Goal: Information Seeking & Learning: Learn about a topic

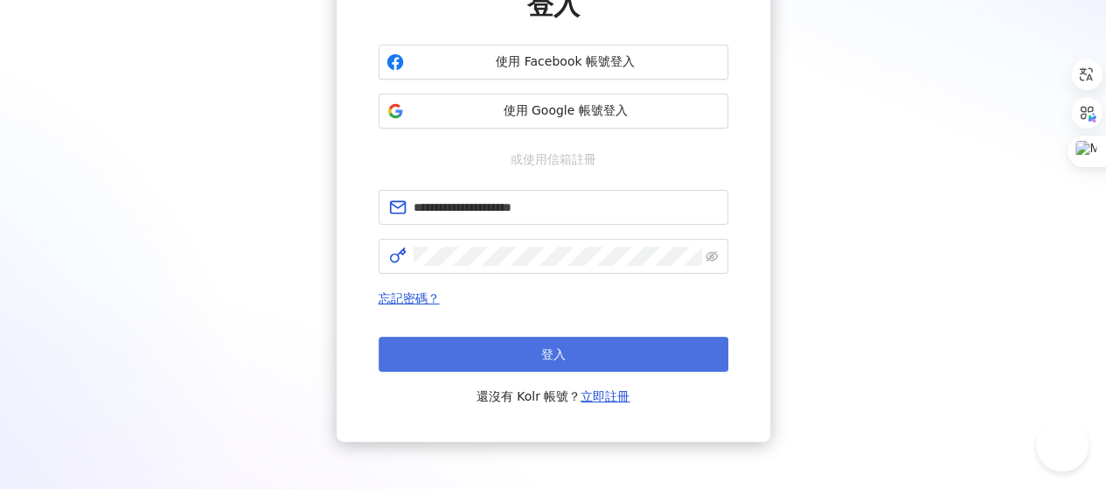
click at [558, 359] on span "登入" at bounding box center [553, 354] width 24 height 14
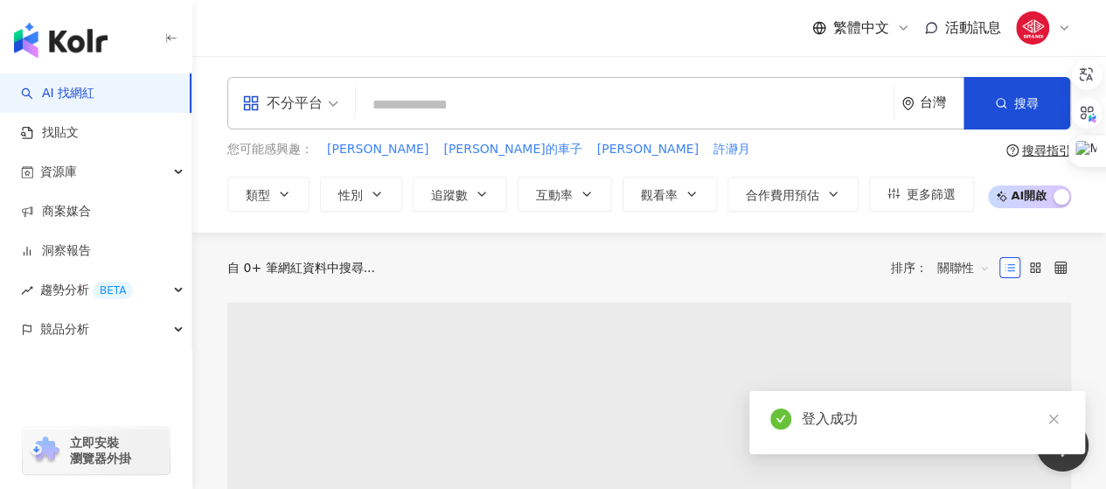
click at [428, 108] on input "search" at bounding box center [625, 104] width 524 height 33
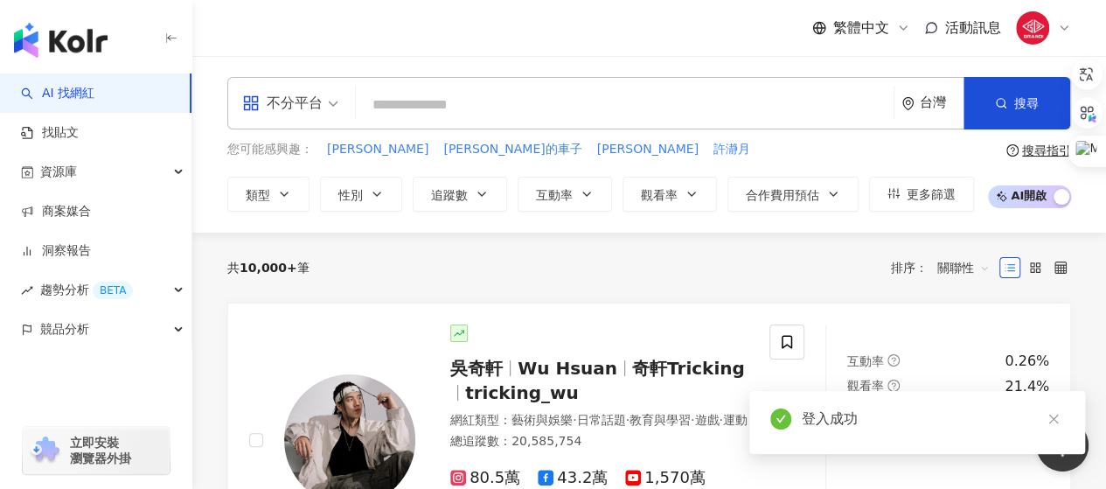
type input "**********"
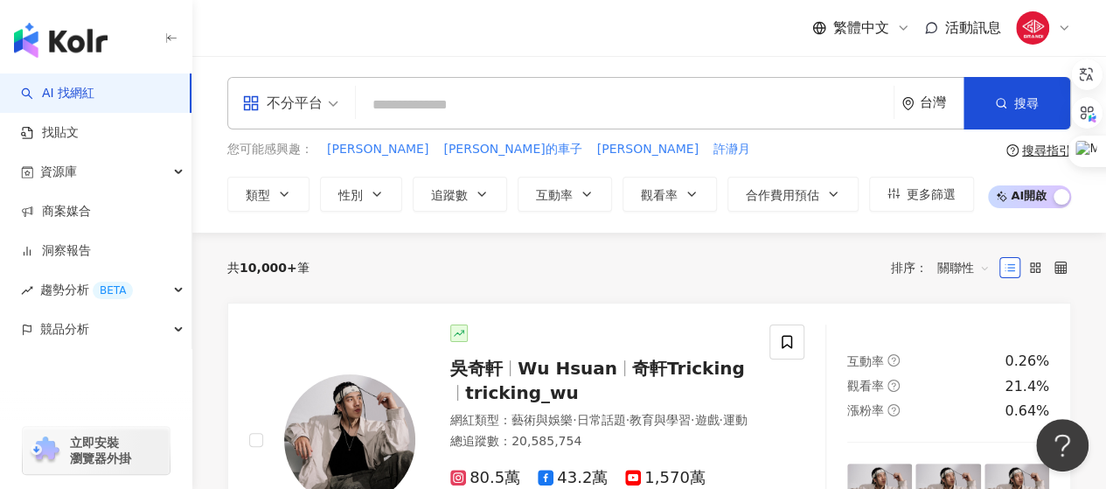
click at [408, 110] on input "search" at bounding box center [625, 104] width 524 height 33
paste input "******"
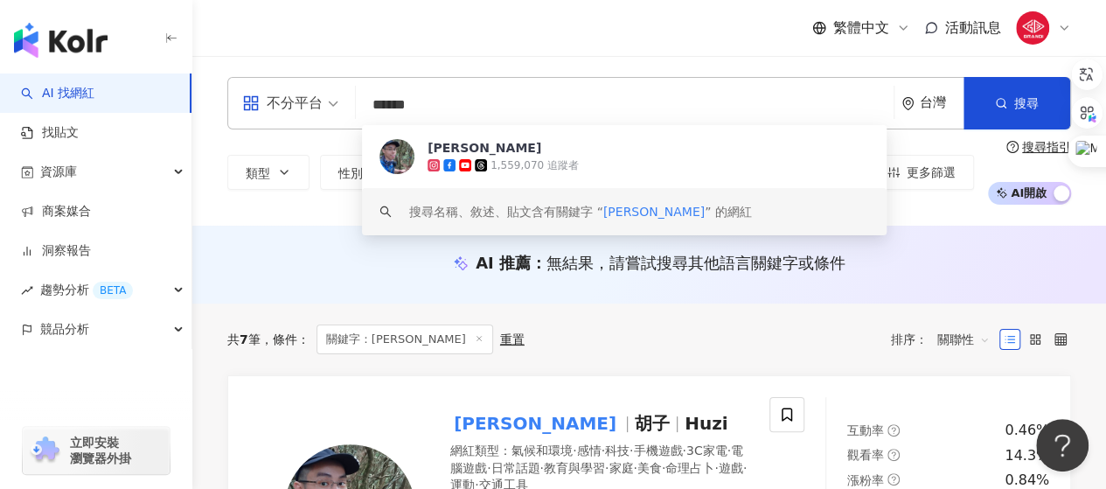
scroll to position [175, 0]
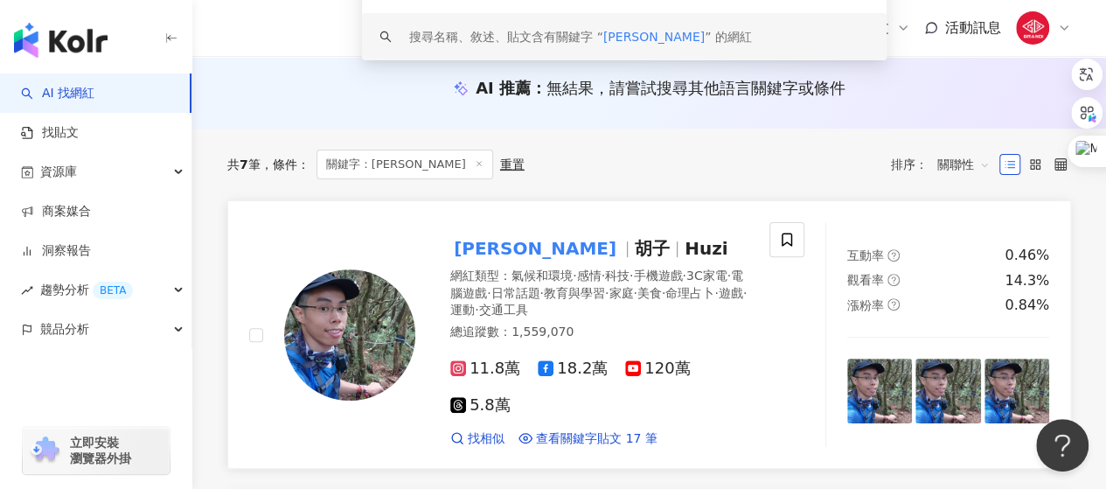
click at [605, 293] on span "教育與學習" at bounding box center [574, 293] width 61 height 14
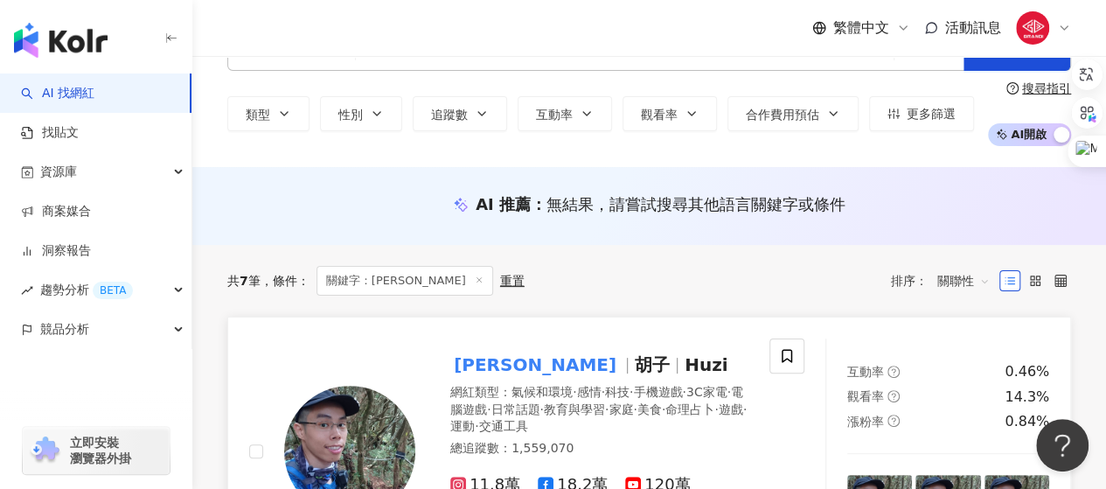
scroll to position [0, 0]
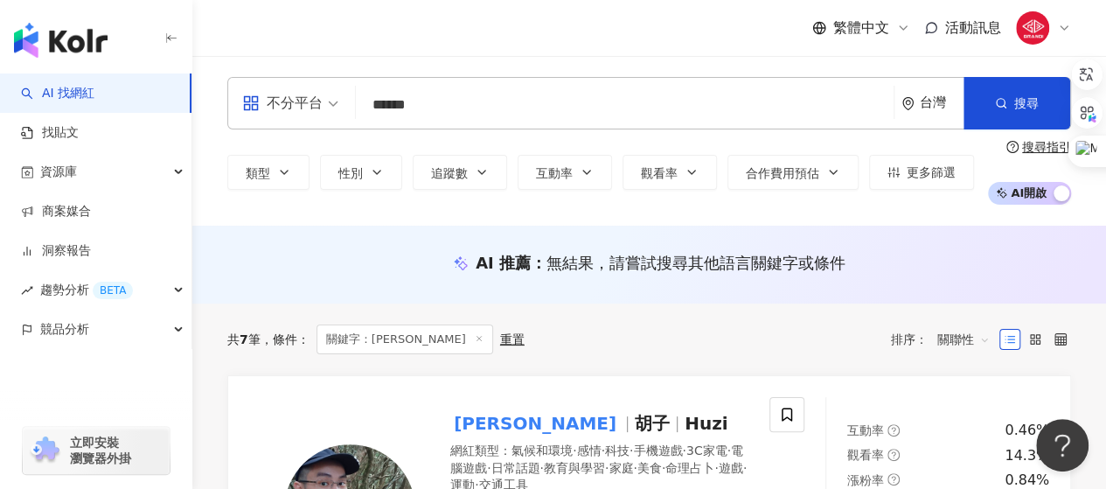
click at [472, 94] on input "******" at bounding box center [625, 104] width 524 height 33
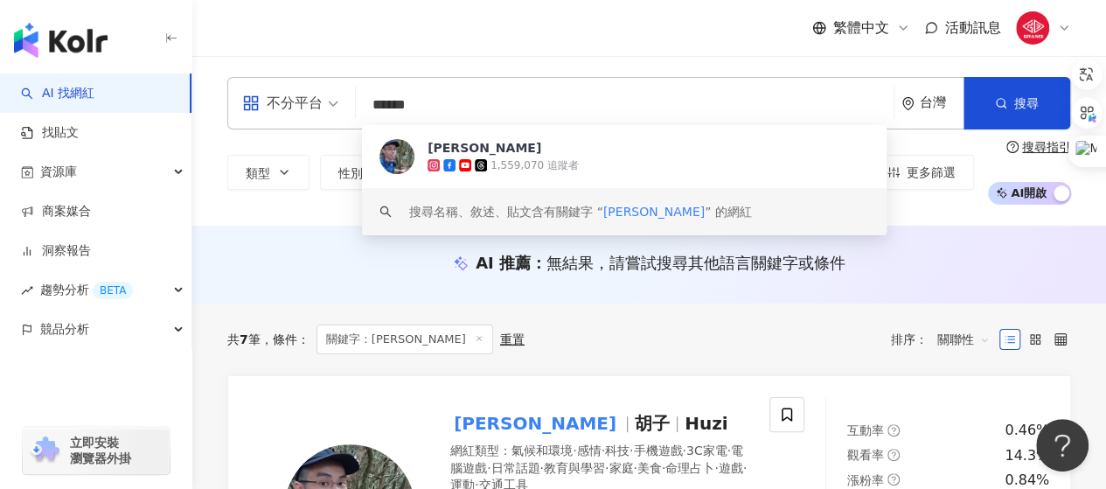
click at [468, 102] on input "******" at bounding box center [625, 104] width 524 height 33
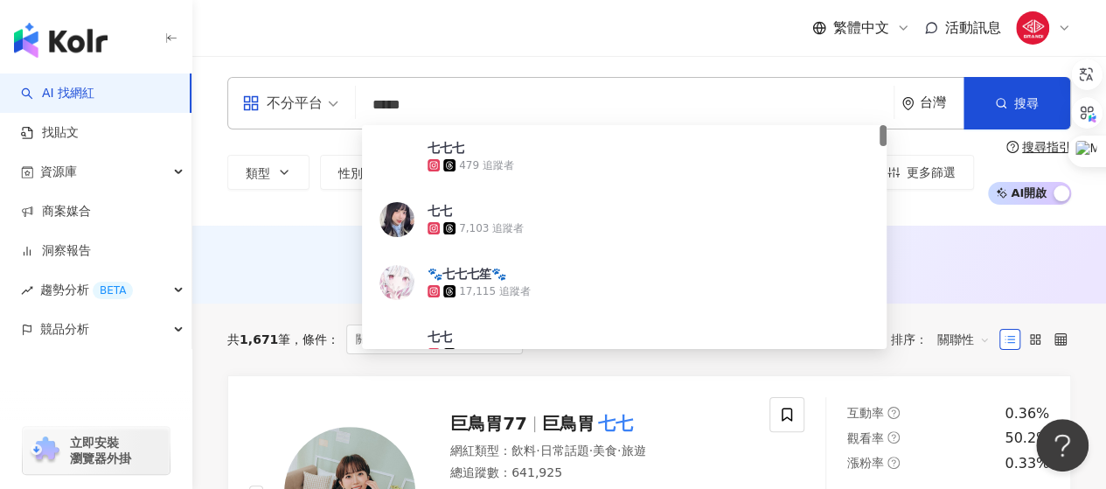
type input "****"
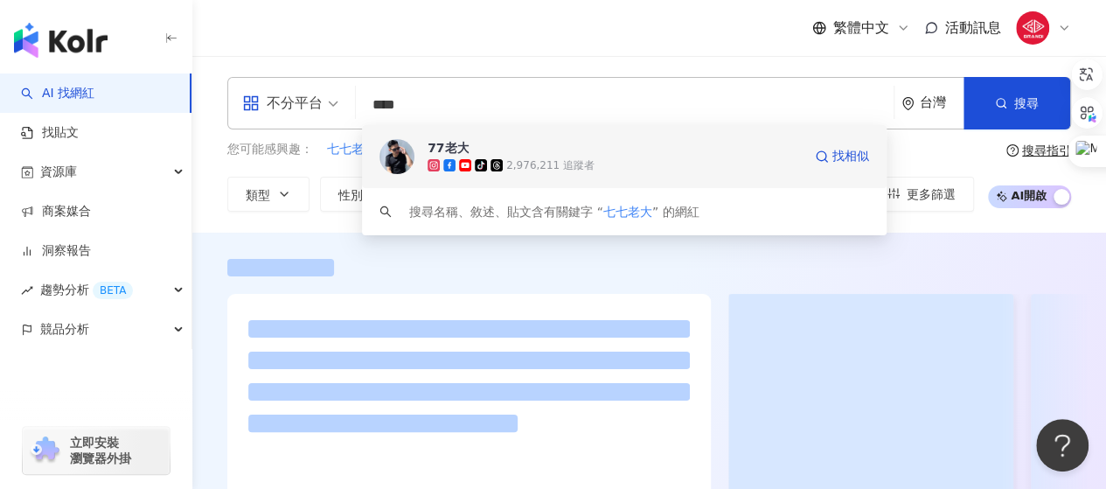
click at [451, 144] on div "77老大" at bounding box center [448, 147] width 41 height 17
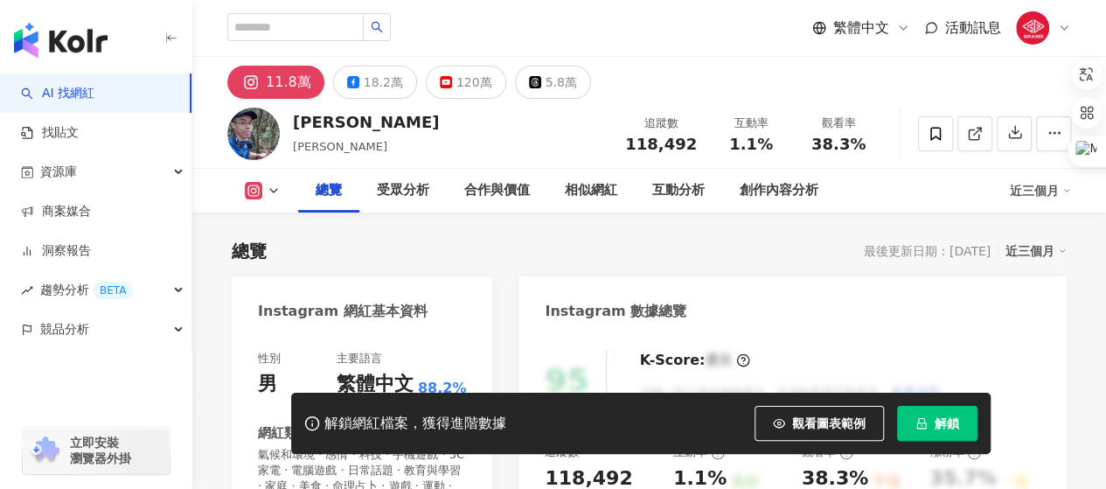
scroll to position [262, 0]
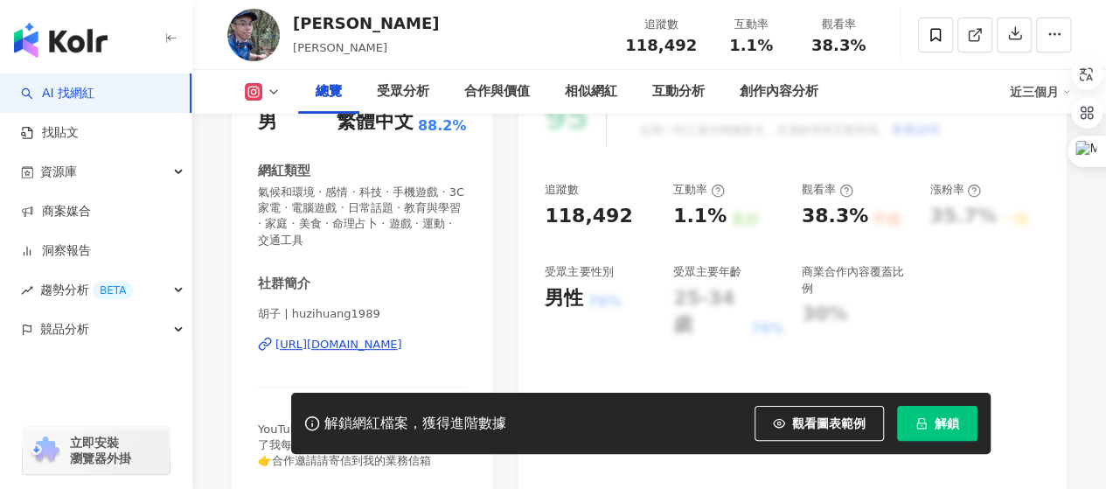
click at [936, 427] on span "解鎖" at bounding box center [947, 423] width 24 height 14
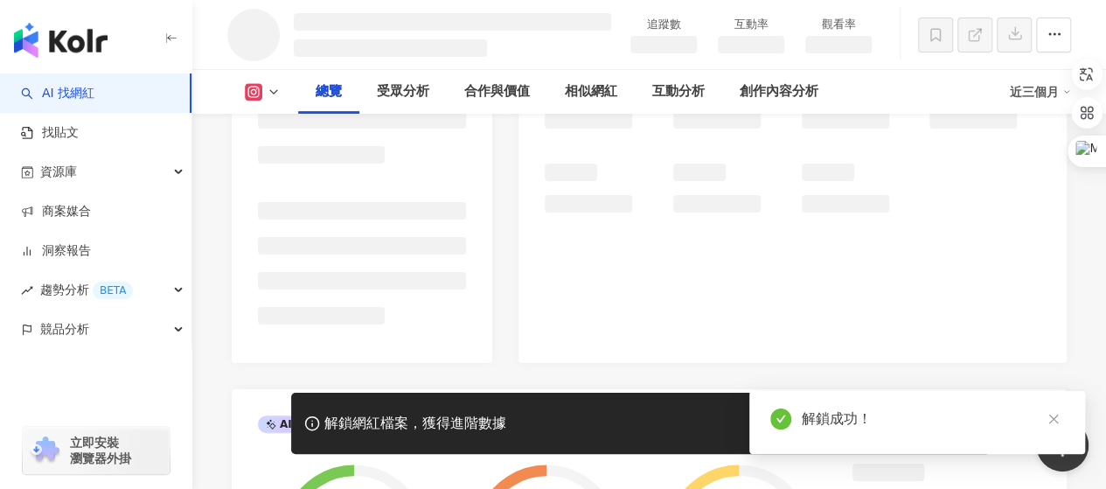
scroll to position [182, 0]
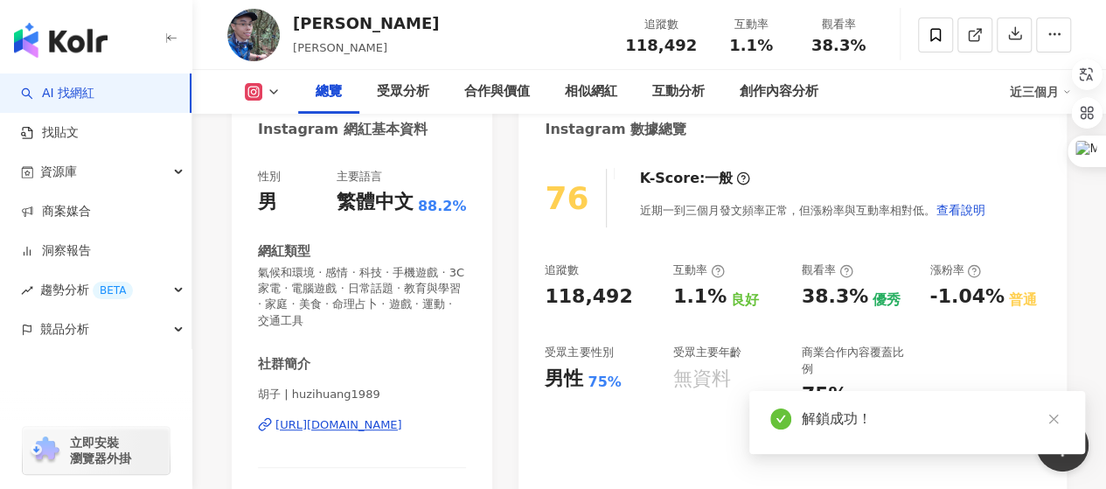
scroll to position [262, 0]
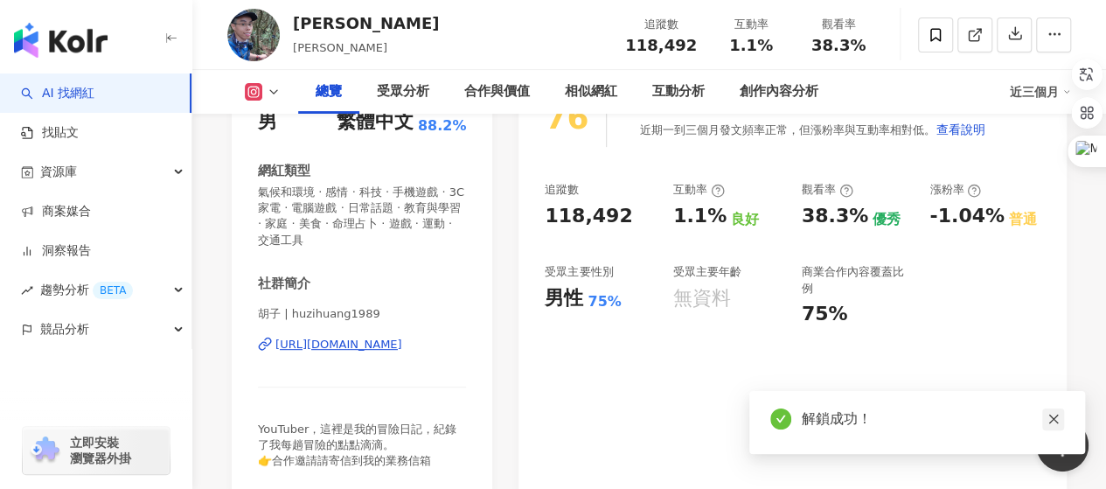
click at [1064, 416] on div "解鎖成功！" at bounding box center [918, 422] width 336 height 63
click at [1055, 420] on icon "close" at bounding box center [1054, 419] width 12 height 12
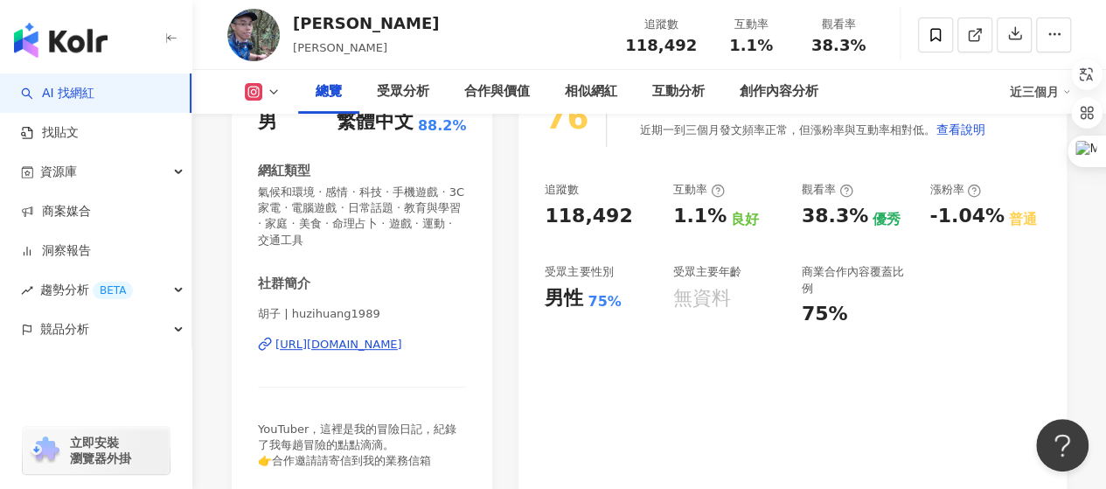
scroll to position [0, 0]
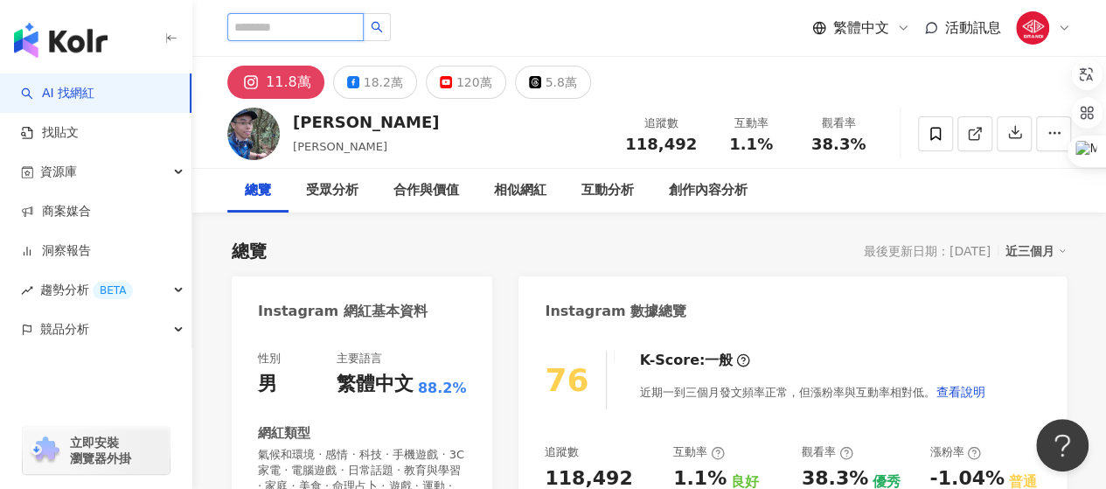
click at [364, 26] on input "search" at bounding box center [295, 27] width 136 height 28
type input "**"
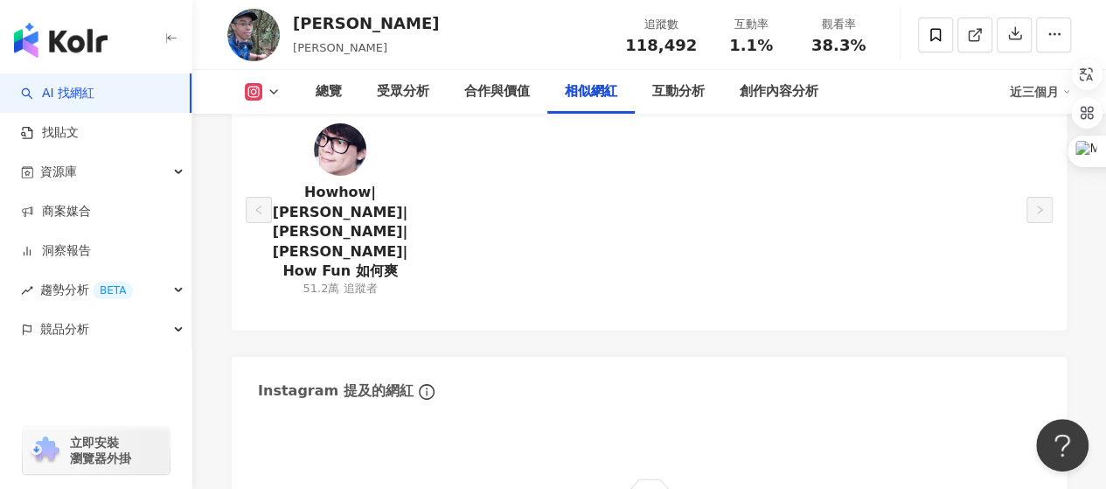
scroll to position [2976, 0]
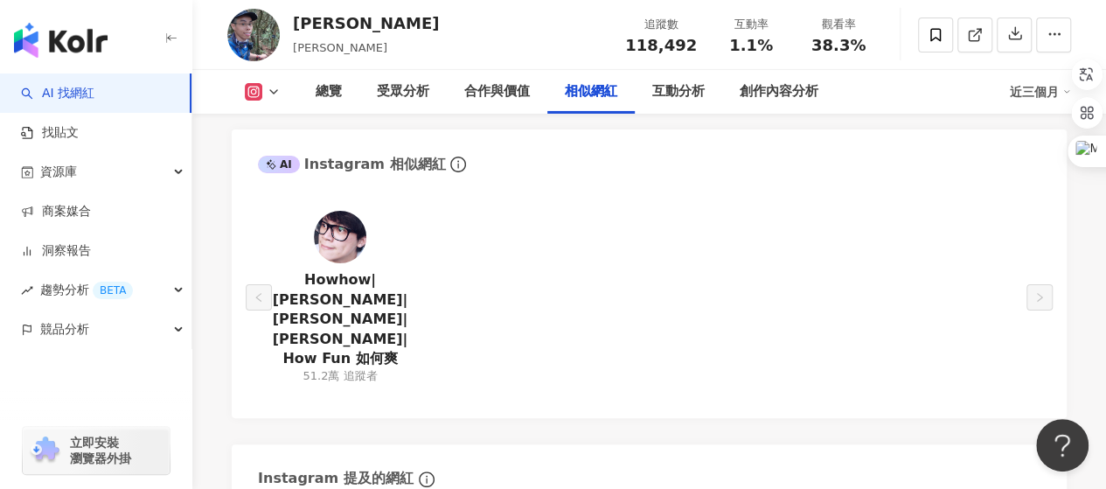
click at [344, 211] on img at bounding box center [340, 237] width 52 height 52
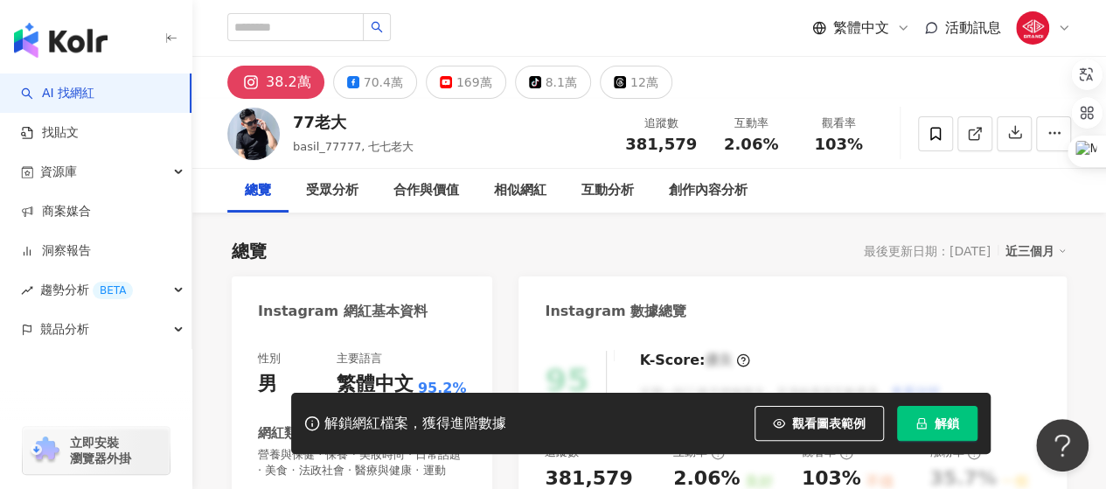
click at [931, 421] on button "解鎖" at bounding box center [937, 423] width 80 height 35
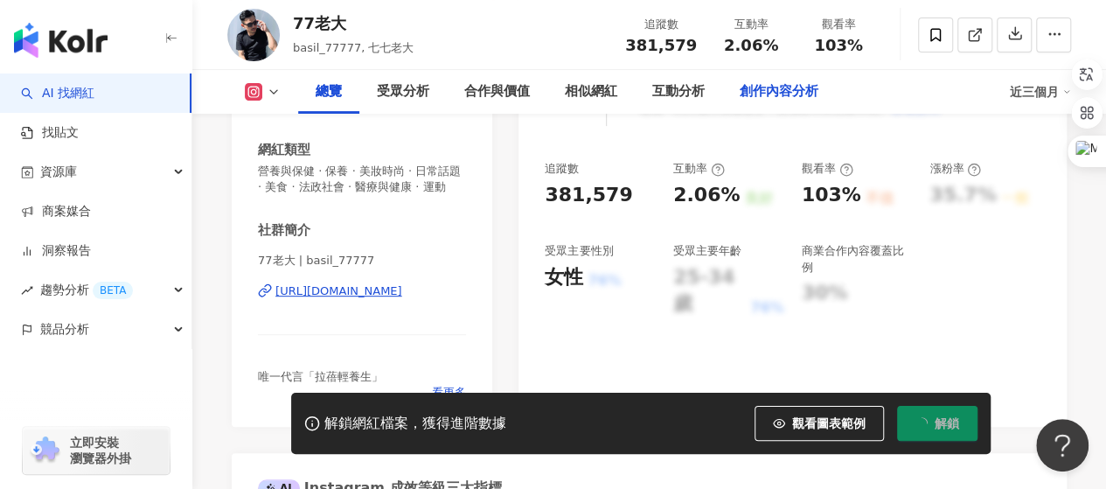
scroll to position [175, 0]
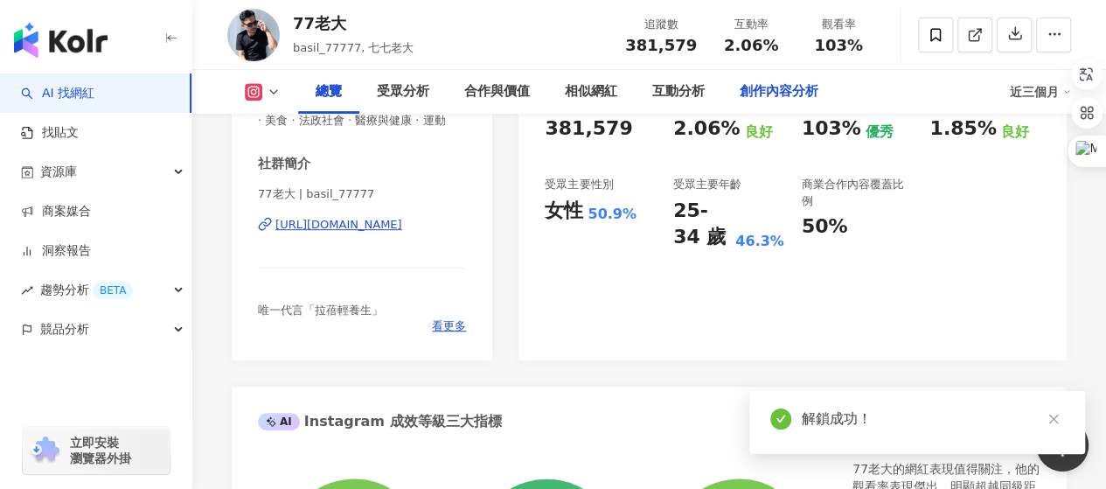
scroll to position [175, 0]
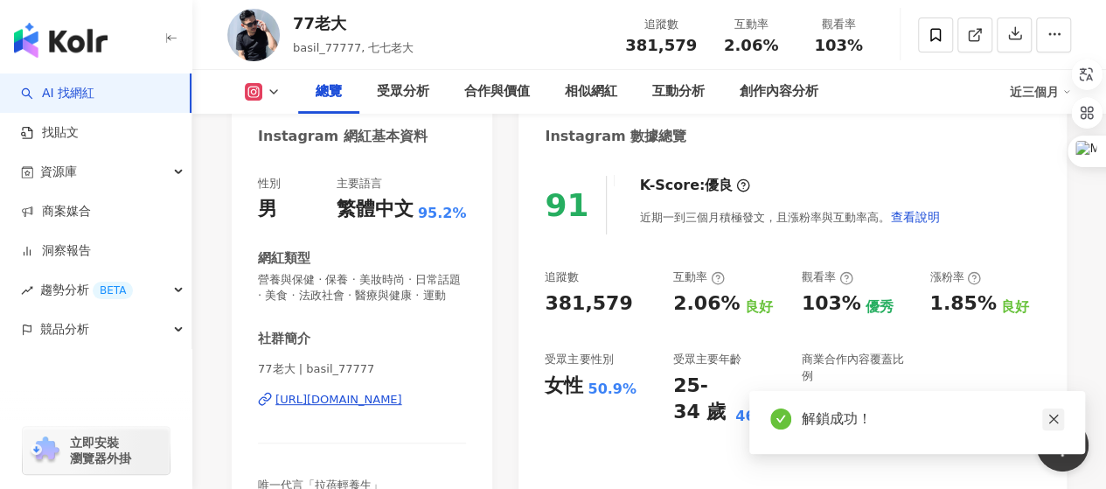
click at [1054, 420] on icon "close" at bounding box center [1054, 420] width 10 height 10
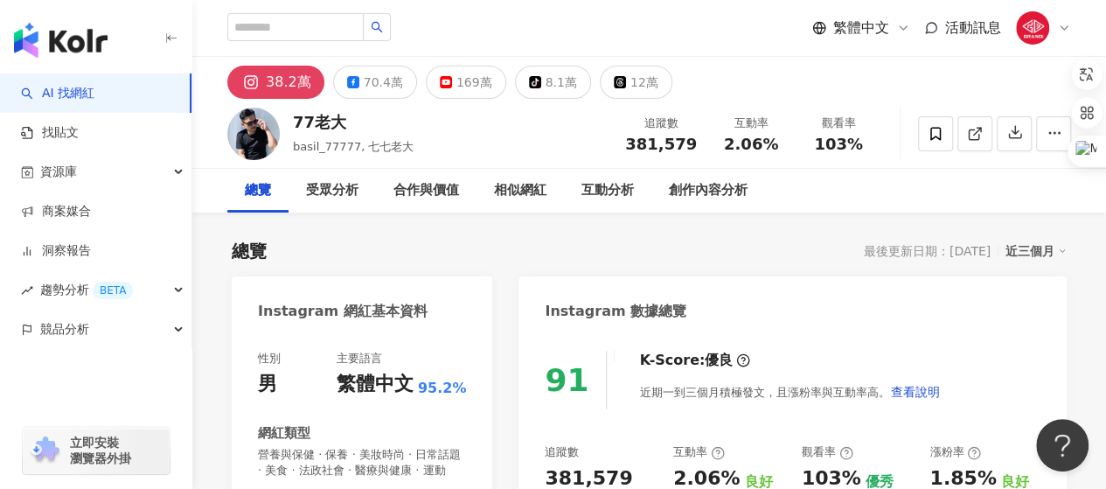
scroll to position [87, 0]
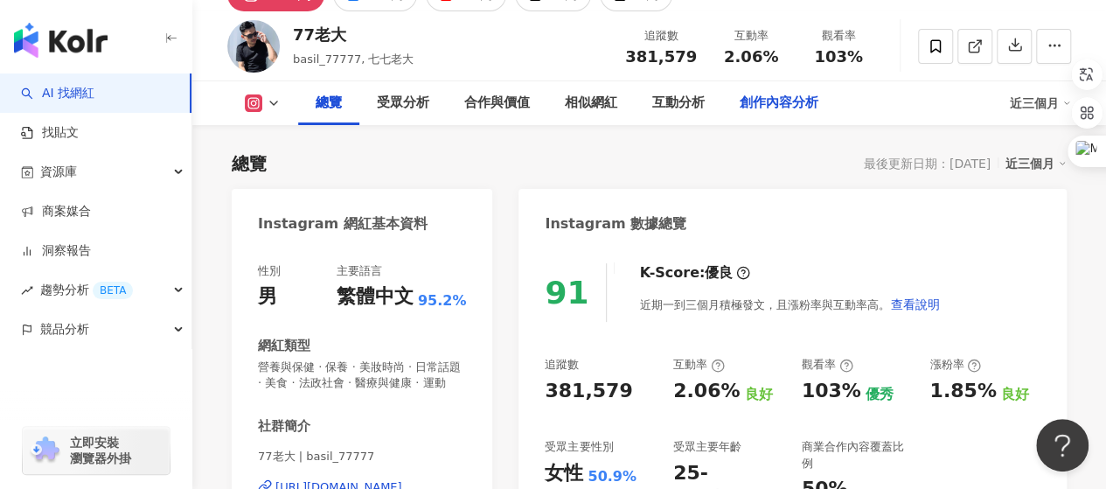
click at [785, 105] on div "創作內容分析" at bounding box center [779, 103] width 79 height 21
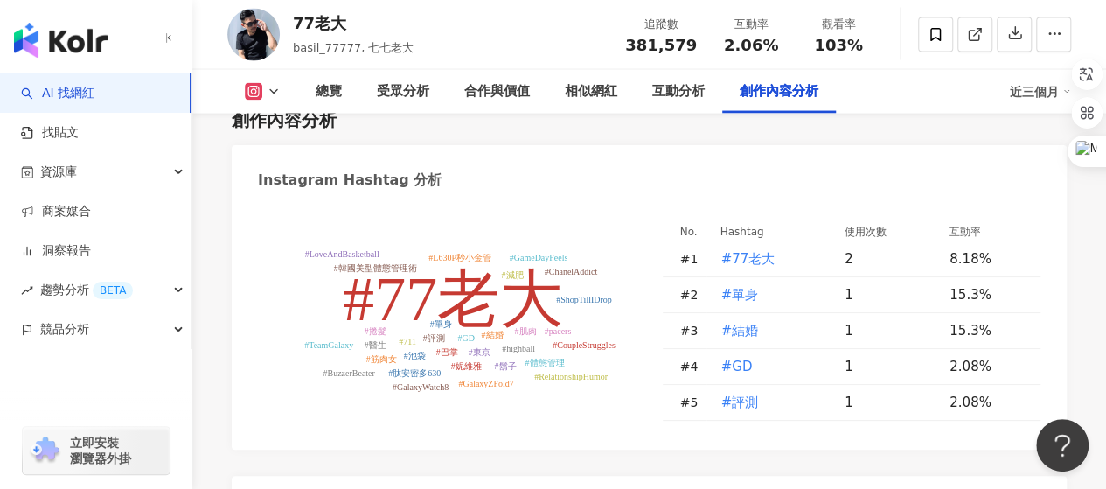
scroll to position [5071, 0]
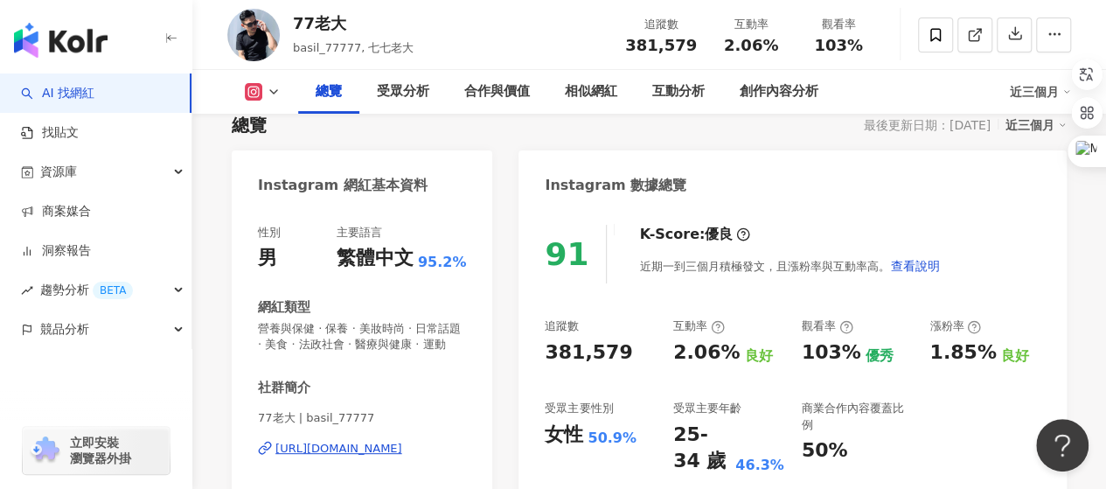
scroll to position [161, 0]
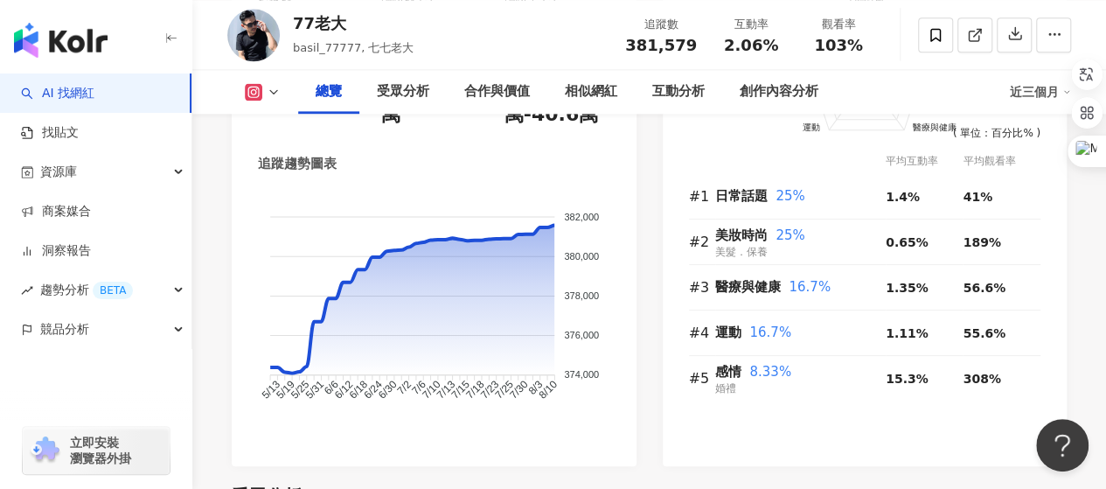
scroll to position [1211, 0]
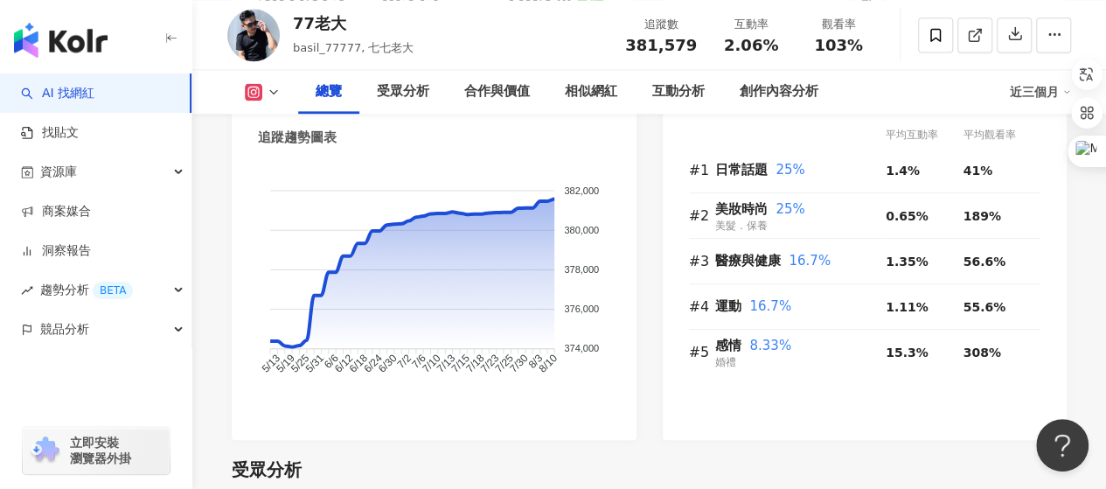
click at [1011, 34] on icon "button" at bounding box center [1016, 33] width 16 height 16
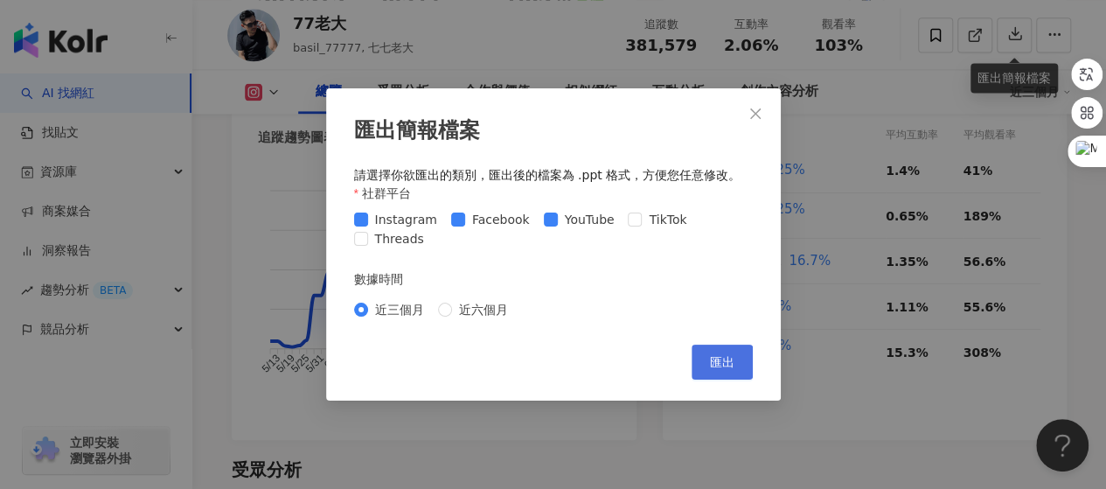
click at [721, 369] on span "匯出" at bounding box center [722, 362] width 24 height 14
click at [586, 50] on div "匯出簡報檔案 請選擇你欲匯出的類別，匯出後的檔案為 .ppt 格式，方便您任意修改。 社群平台 Instagram Facebook YouTube TikT…" at bounding box center [553, 244] width 1106 height 489
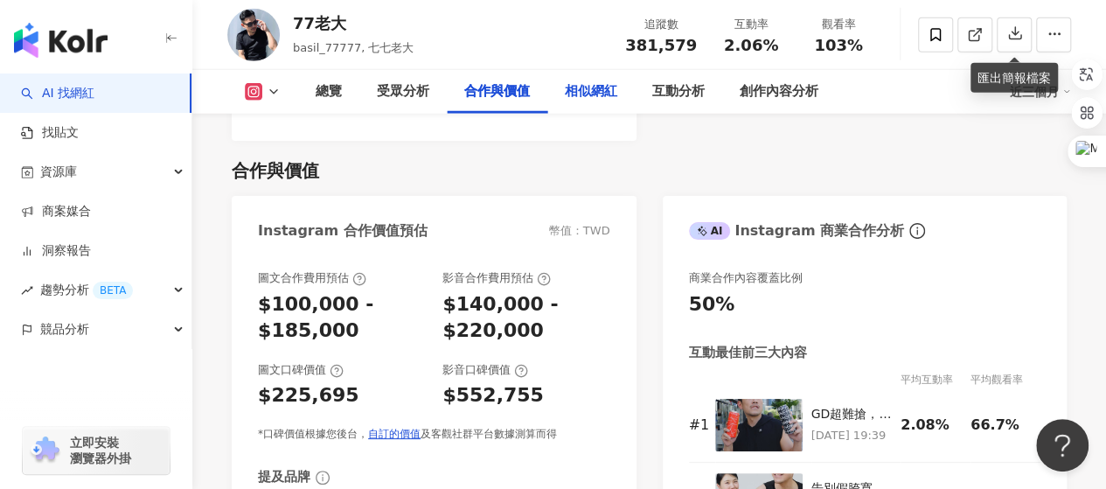
click at [578, 85] on div "相似網紅" at bounding box center [591, 91] width 52 height 21
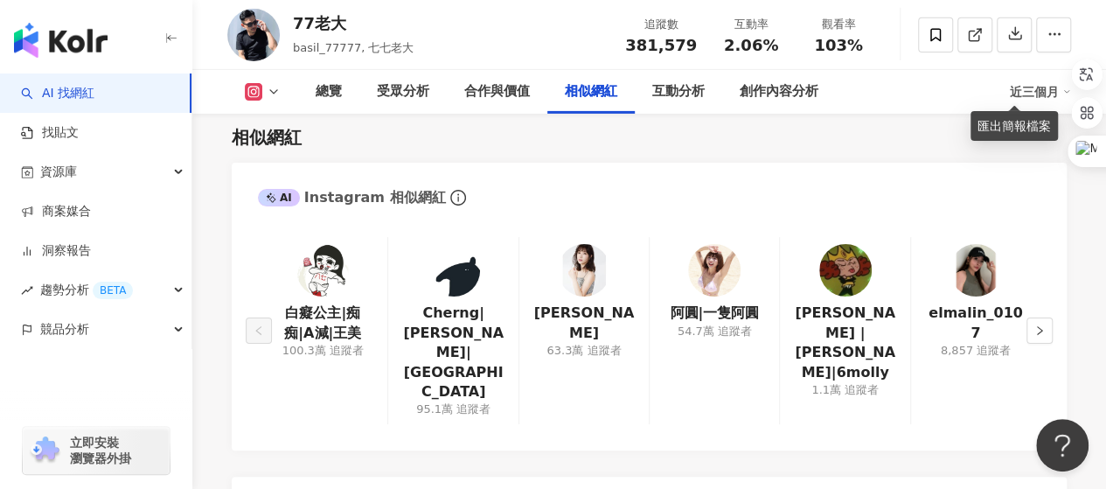
scroll to position [2965, 0]
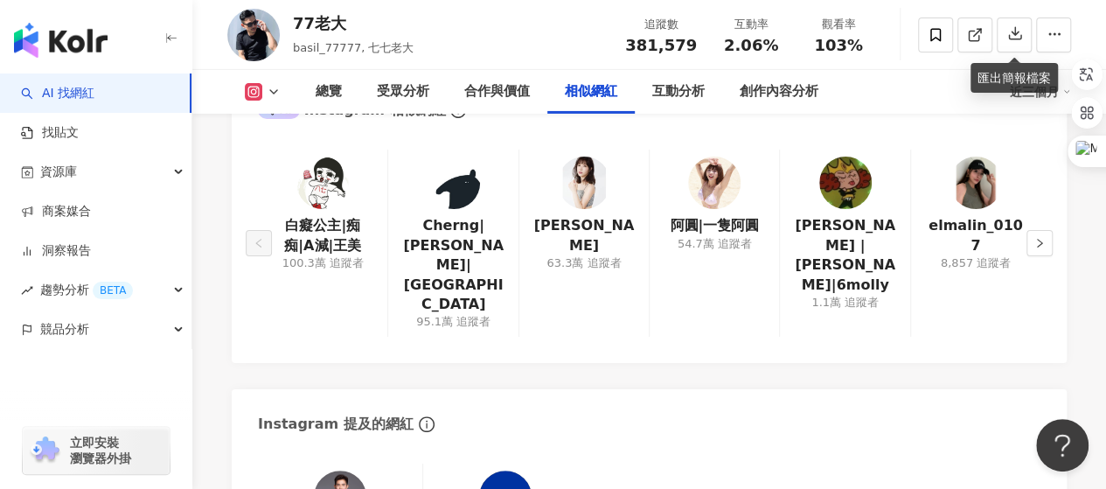
click at [704, 204] on img at bounding box center [714, 183] width 52 height 52
click at [1046, 230] on button "button" at bounding box center [1040, 243] width 26 height 26
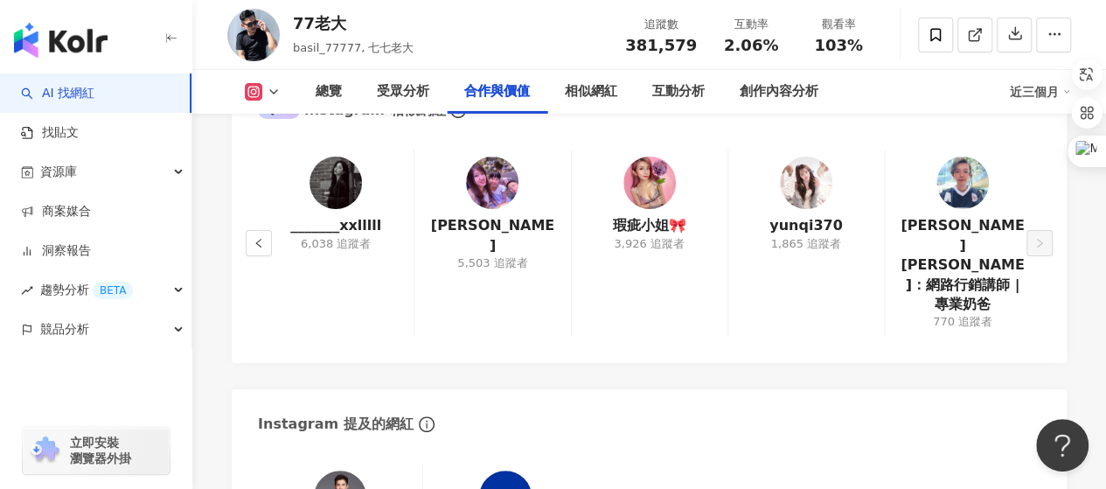
scroll to position [2348, 0]
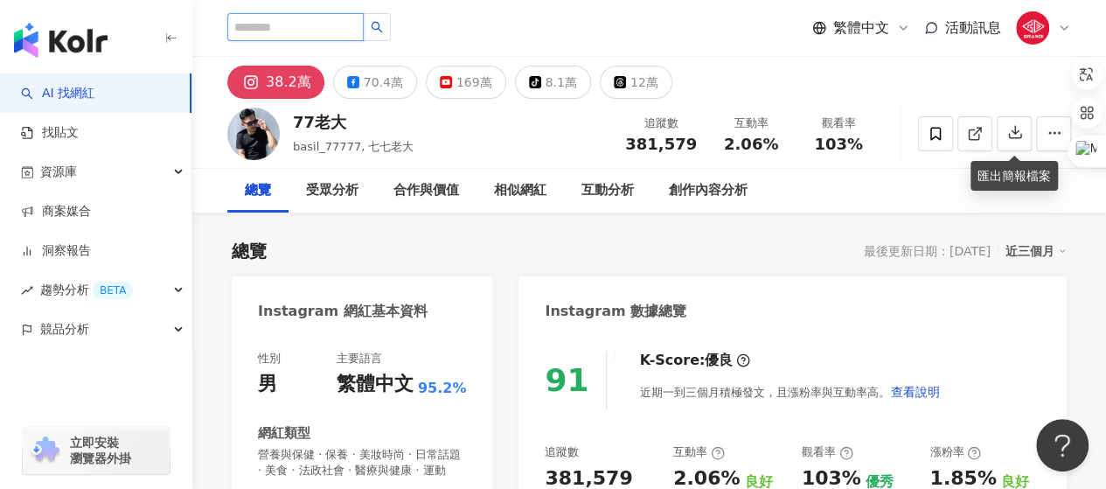
click at [269, 20] on input "search" at bounding box center [295, 27] width 136 height 28
click at [271, 31] on input "search" at bounding box center [295, 27] width 136 height 28
click at [333, 32] on input "search" at bounding box center [295, 27] width 136 height 28
type input "*"
type input "**"
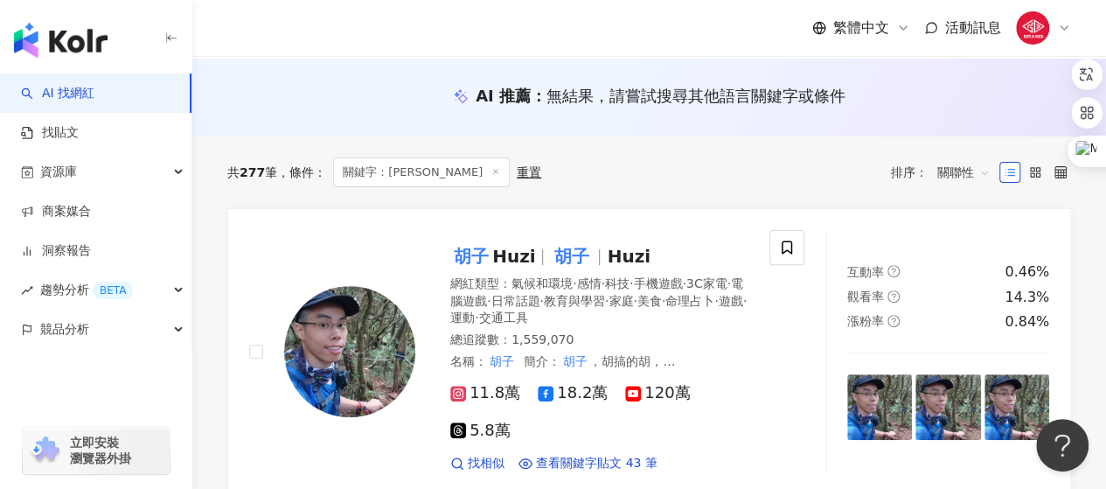
scroll to position [175, 0]
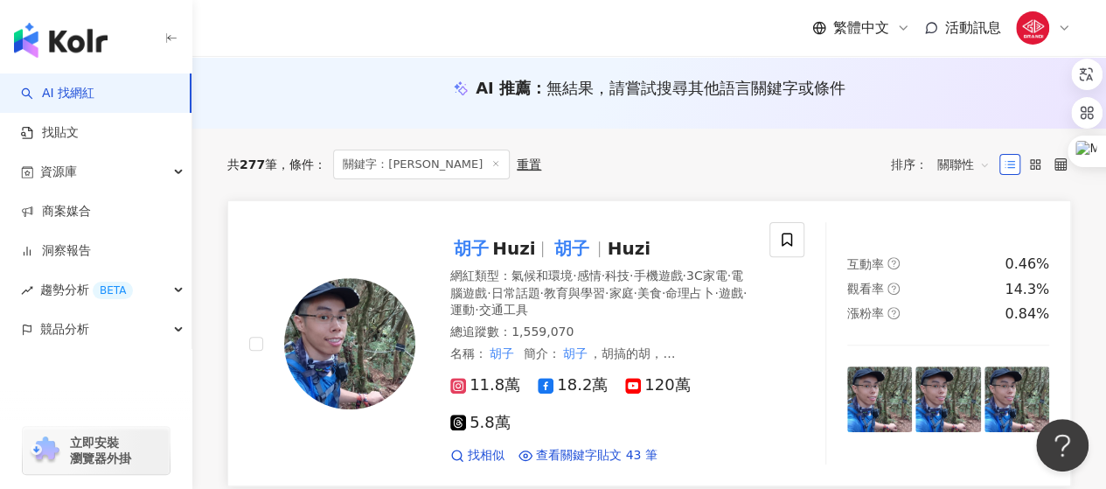
click at [504, 249] on span "Huzi" at bounding box center [513, 248] width 43 height 21
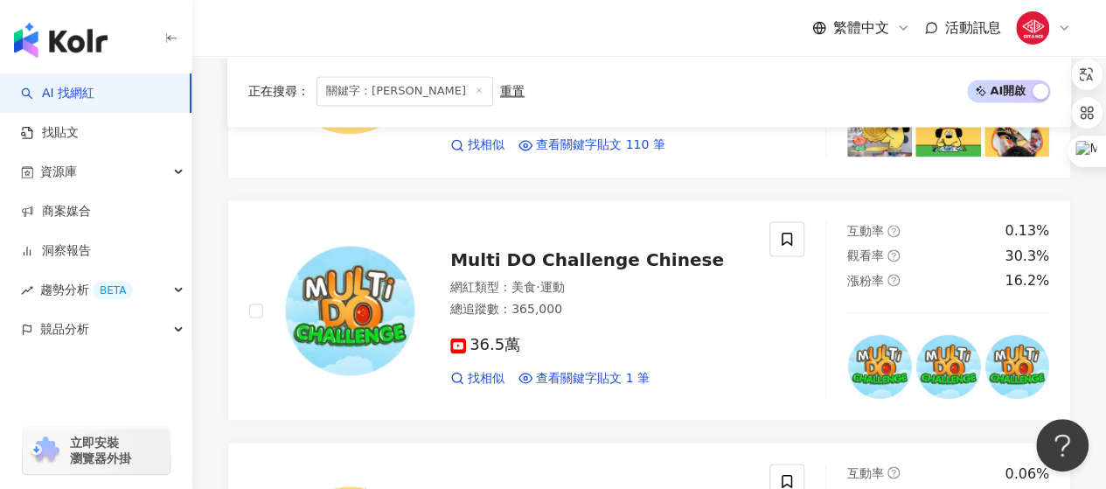
scroll to position [1225, 0]
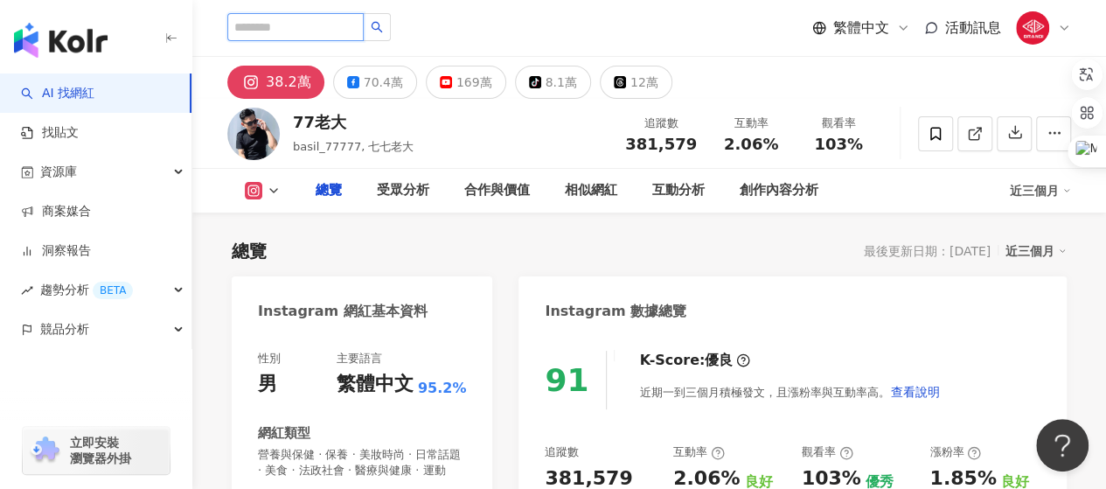
click at [342, 34] on input "search" at bounding box center [295, 27] width 136 height 28
type input "**"
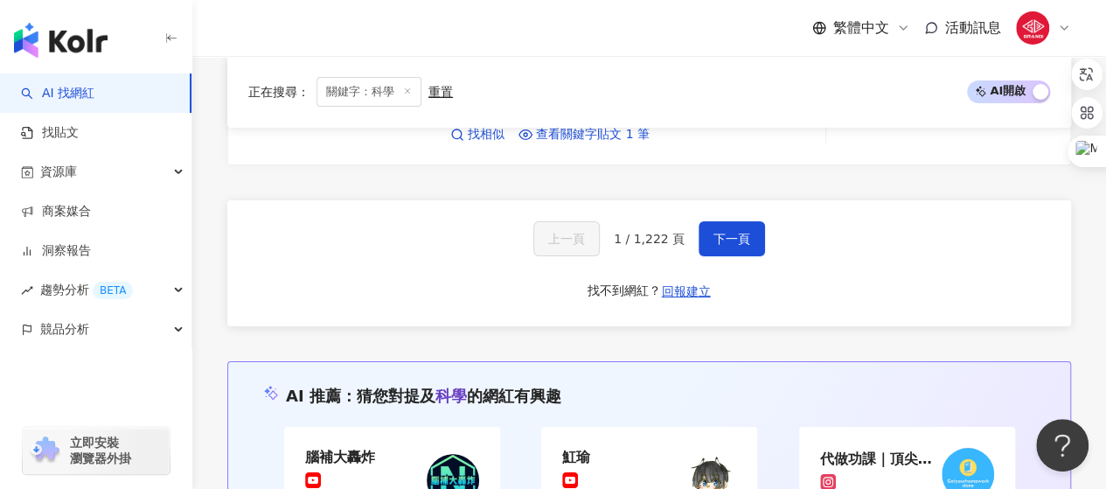
scroll to position [3324, 0]
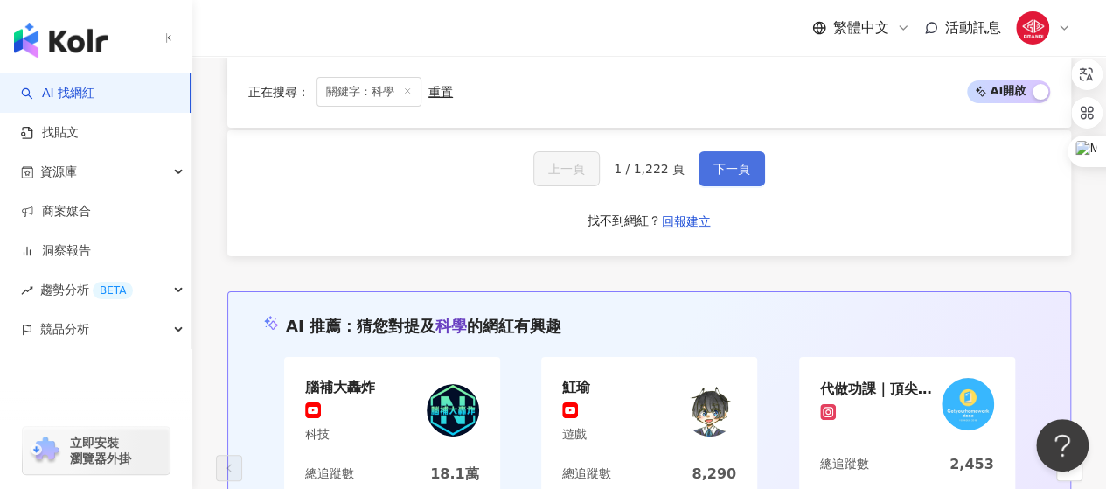
click at [731, 170] on span "下一頁" at bounding box center [732, 169] width 37 height 14
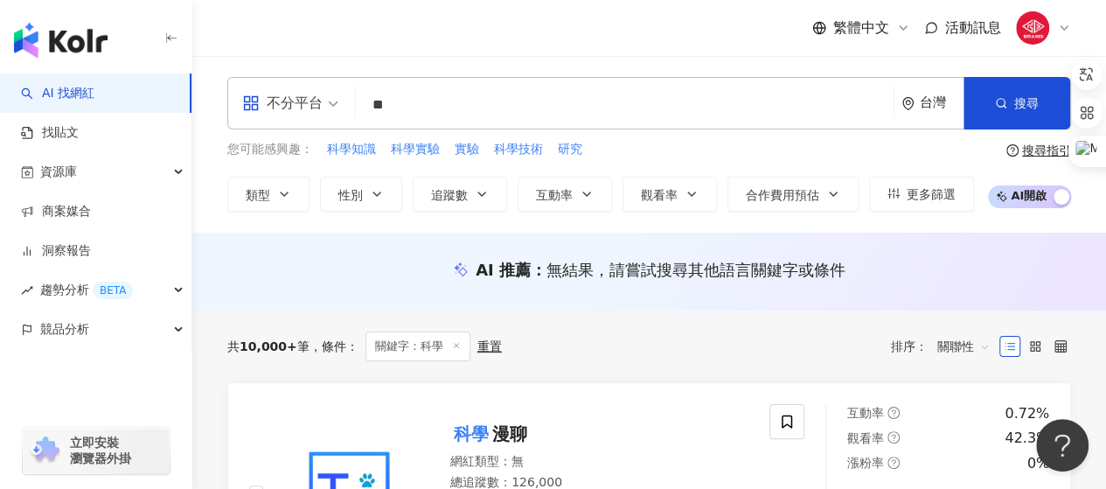
scroll to position [0, 0]
click at [286, 192] on icon "button" at bounding box center [284, 193] width 7 height 3
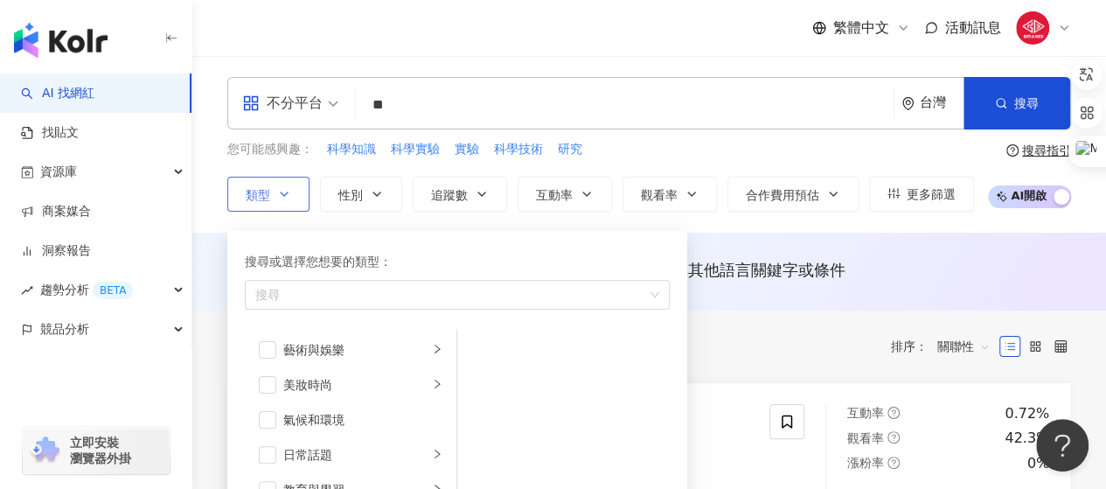
click at [286, 192] on icon "button" at bounding box center [284, 193] width 7 height 3
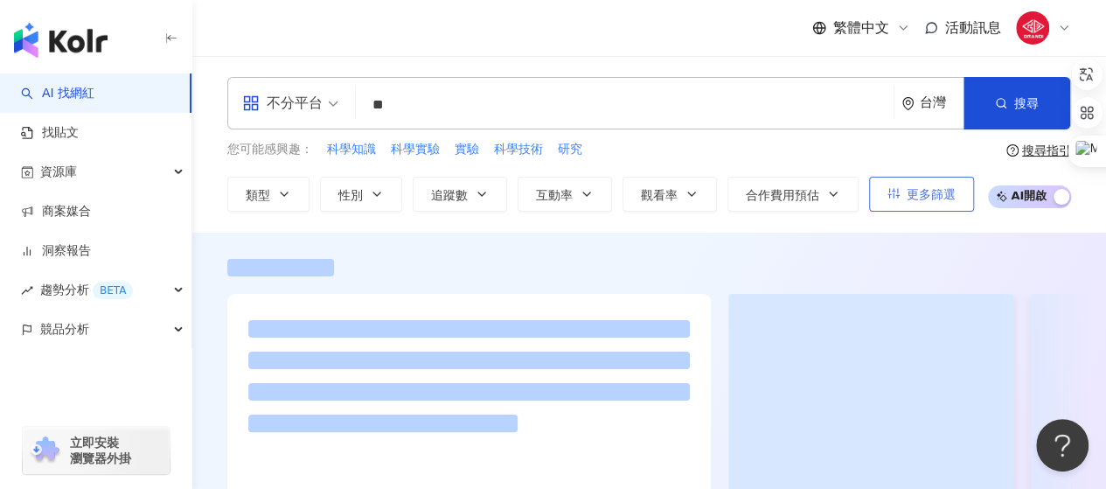
click at [901, 195] on button "更多篩選" at bounding box center [921, 194] width 105 height 35
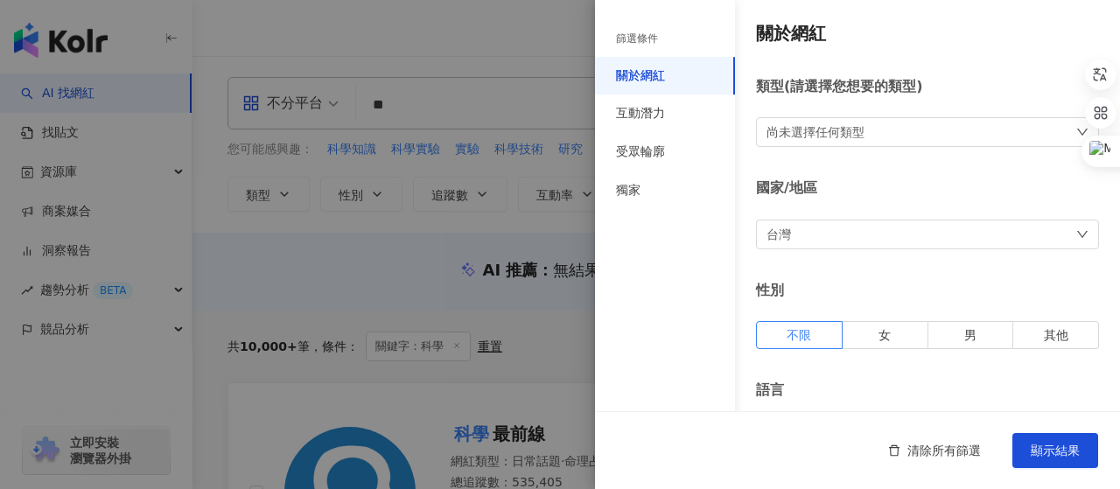
click at [421, 80] on div at bounding box center [560, 244] width 1120 height 489
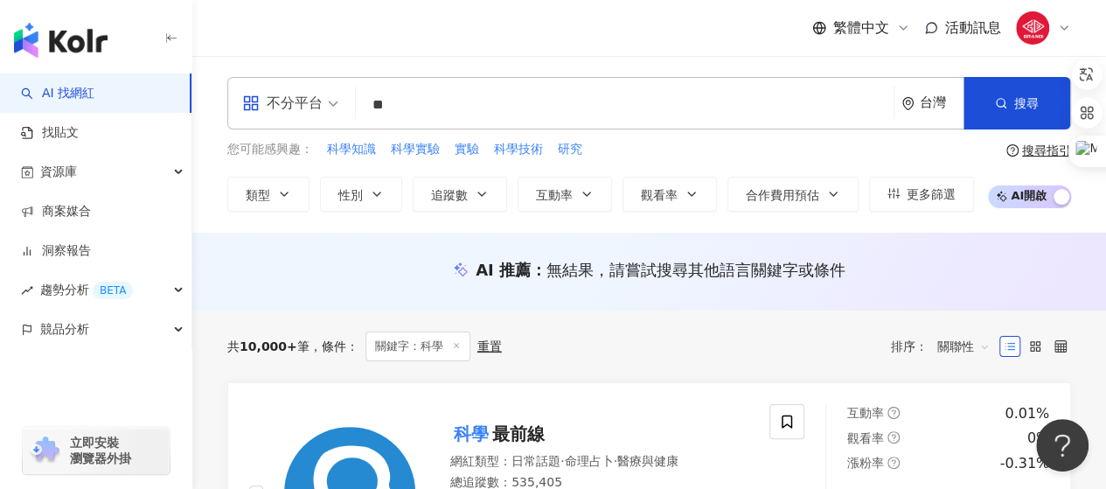
click at [302, 111] on div "不分平台" at bounding box center [282, 103] width 80 height 28
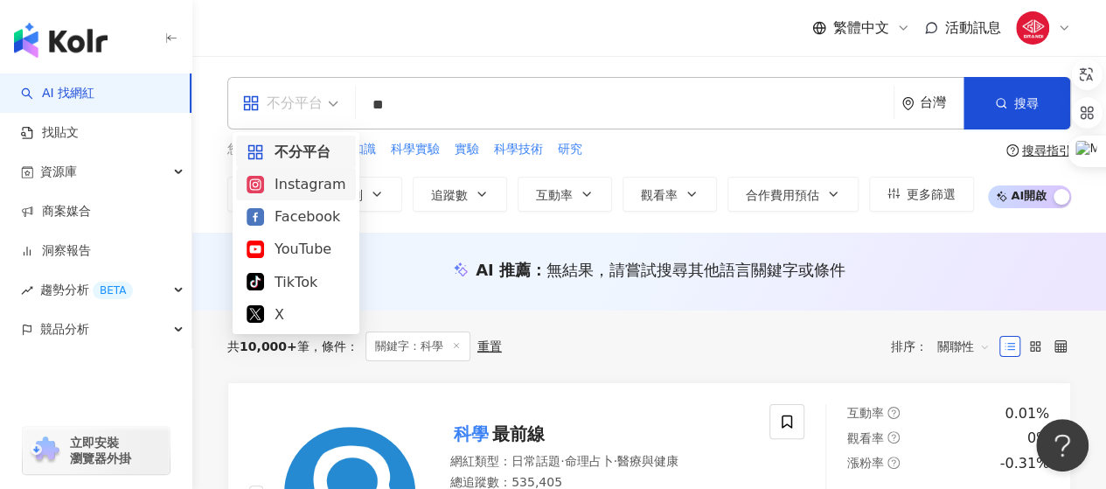
click at [285, 181] on div "Instagram" at bounding box center [296, 184] width 99 height 22
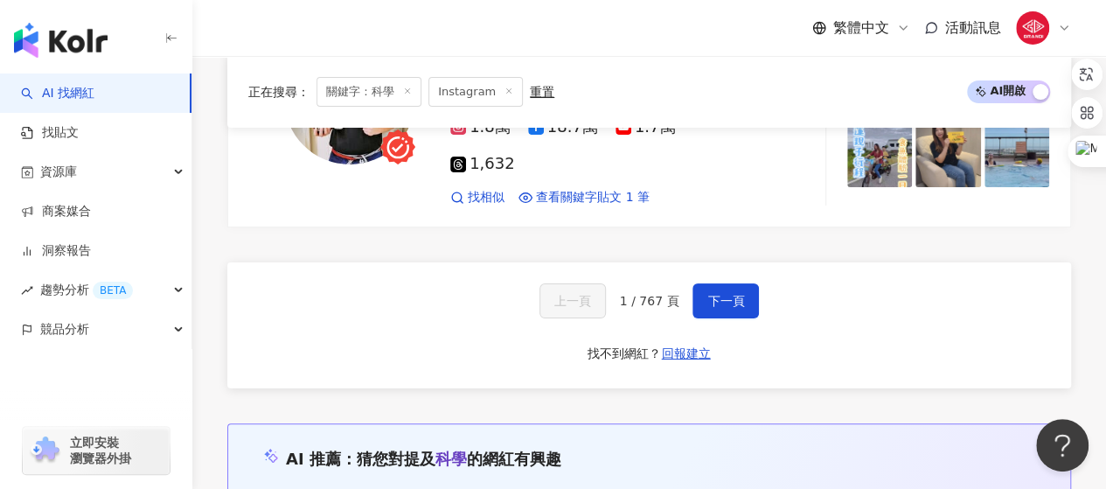
scroll to position [3411, 0]
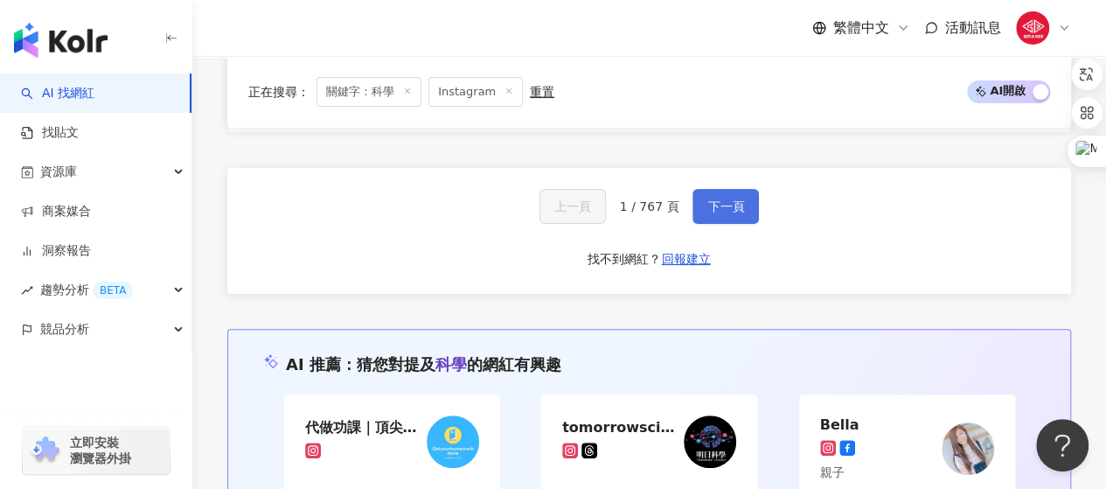
click at [724, 168] on div "上一頁 1 / 767 頁 下一頁 找不到網紅？ 回報建立" at bounding box center [649, 231] width 844 height 126
click at [726, 189] on button "下一頁" at bounding box center [726, 206] width 66 height 35
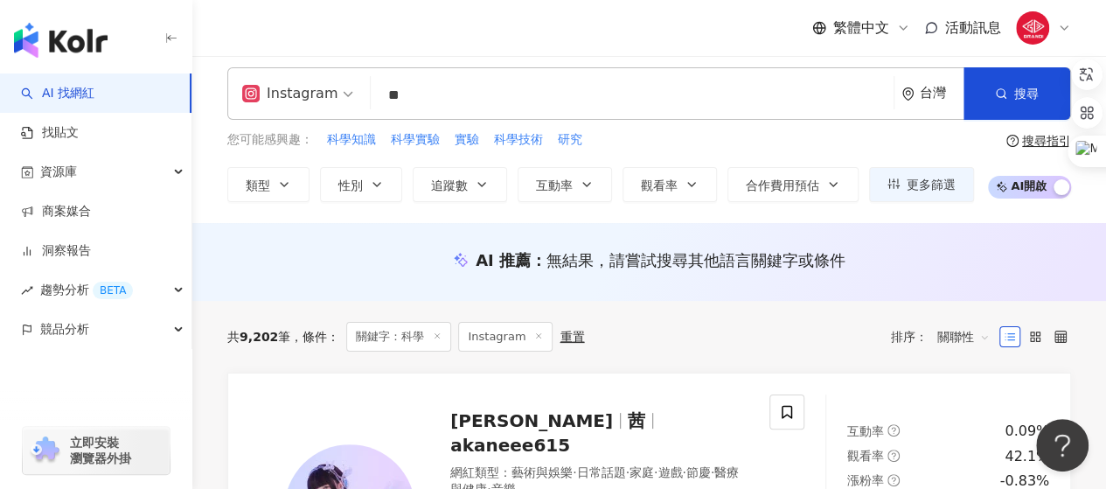
scroll to position [0, 0]
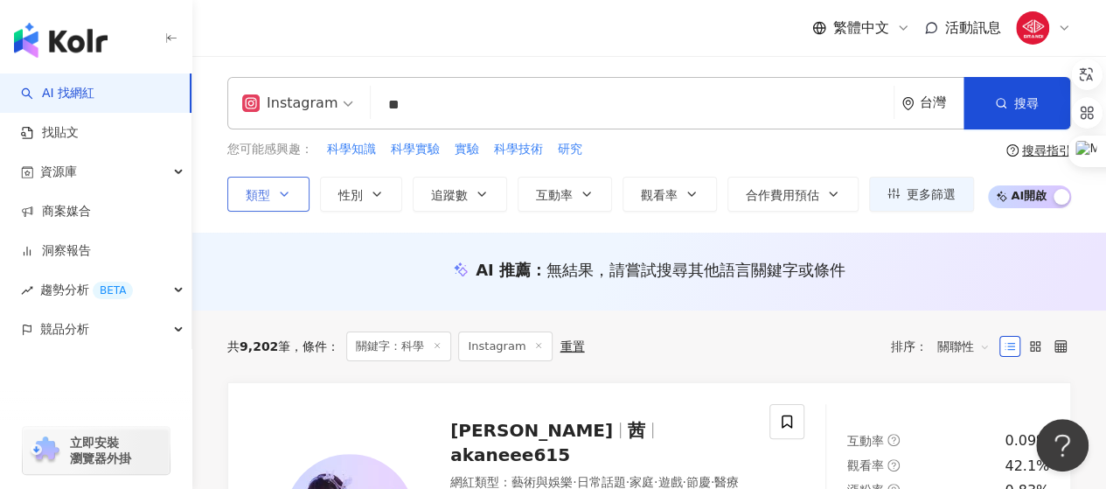
click at [275, 188] on button "類型" at bounding box center [268, 194] width 82 height 35
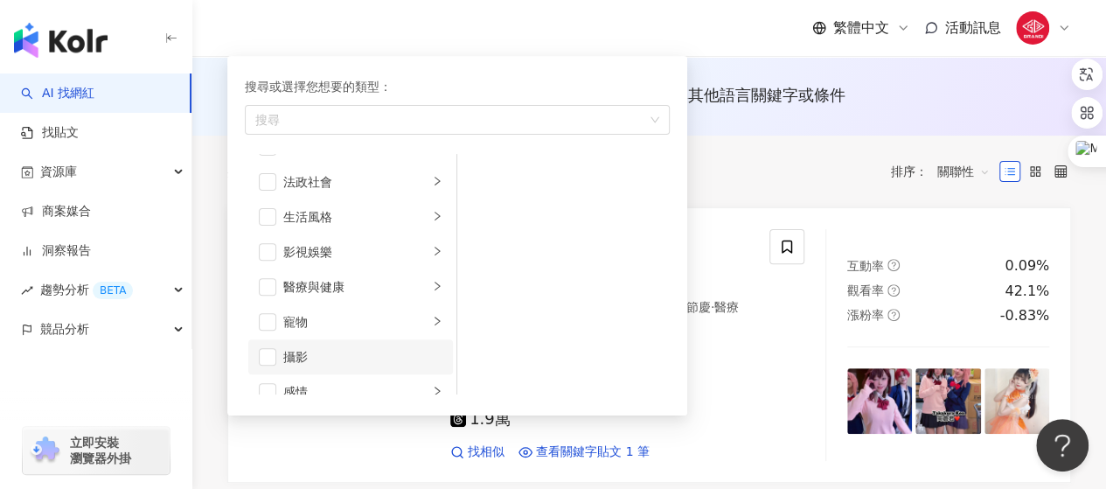
scroll to position [255, 0]
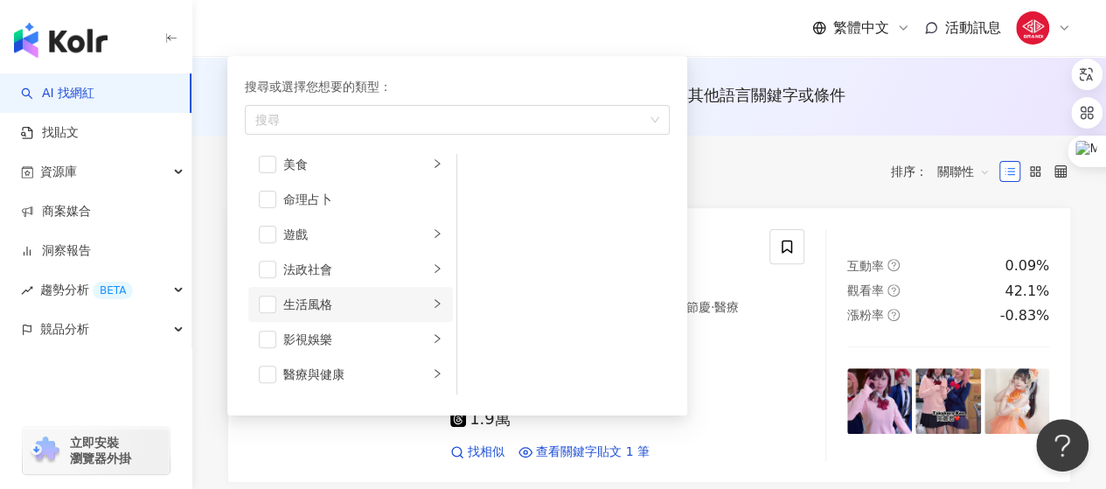
click at [432, 299] on icon "right" at bounding box center [437, 303] width 10 height 10
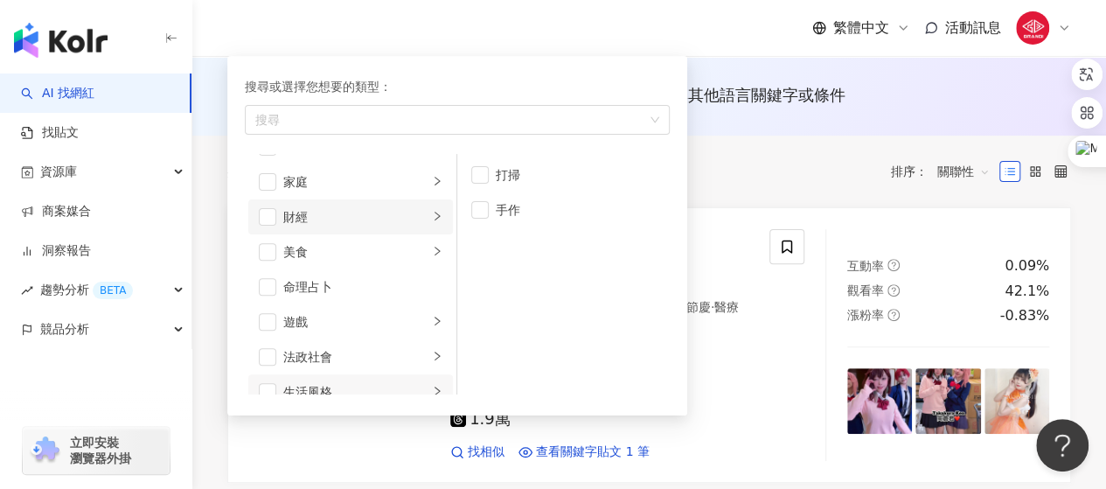
click at [432, 217] on icon "right" at bounding box center [437, 216] width 10 height 10
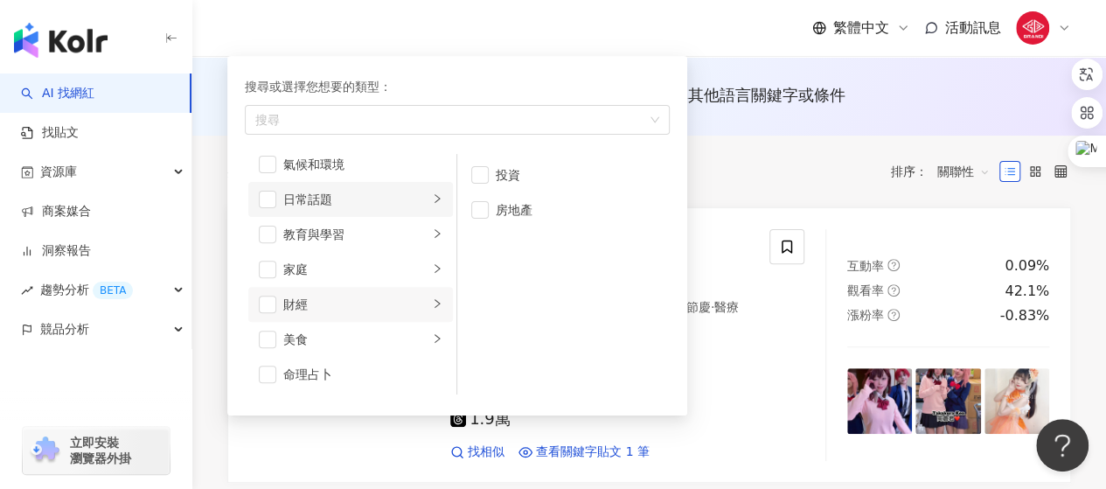
click at [432, 202] on icon "right" at bounding box center [437, 198] width 10 height 10
click at [430, 164] on li "氣候和環境" at bounding box center [350, 164] width 205 height 35
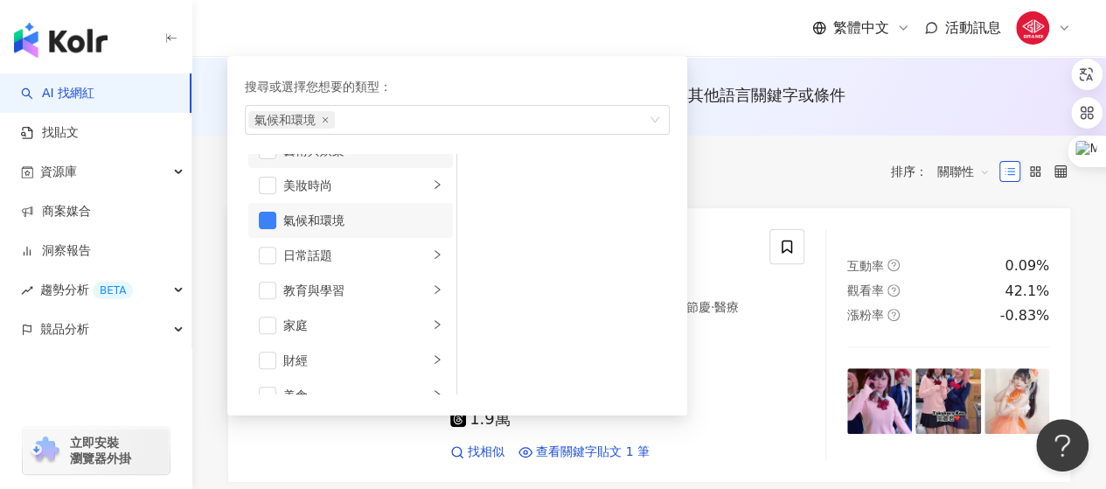
scroll to position [0, 0]
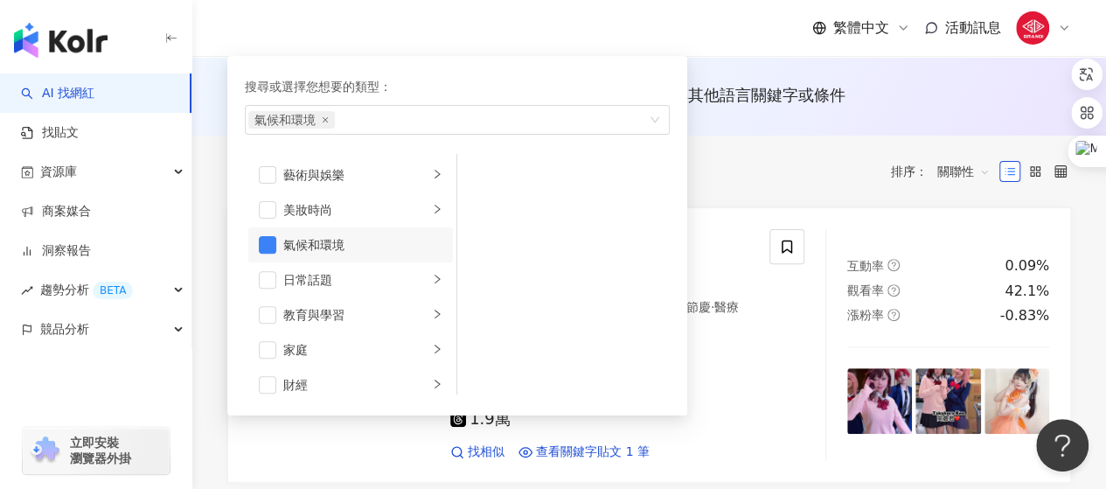
click at [415, 239] on div "氣候和環境" at bounding box center [362, 244] width 159 height 19
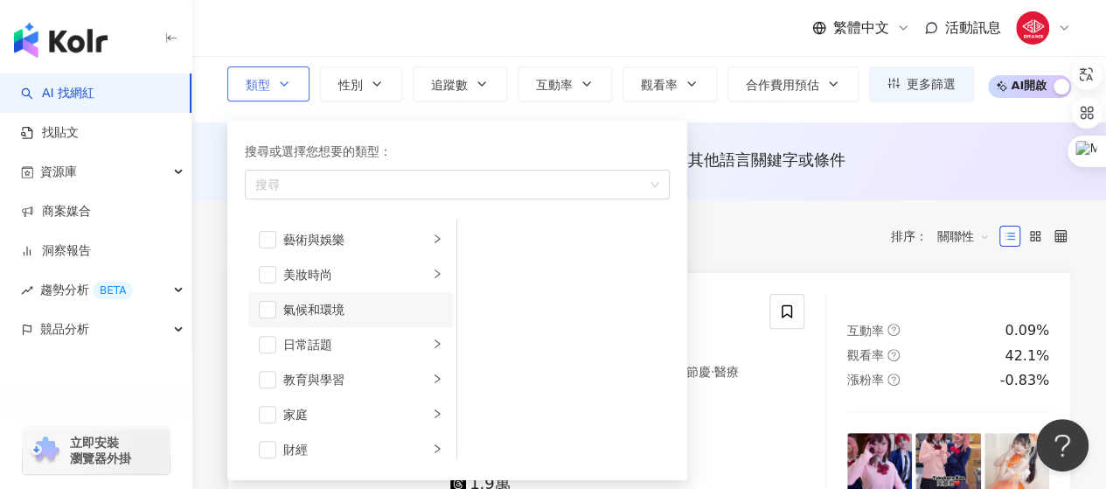
scroll to position [87, 0]
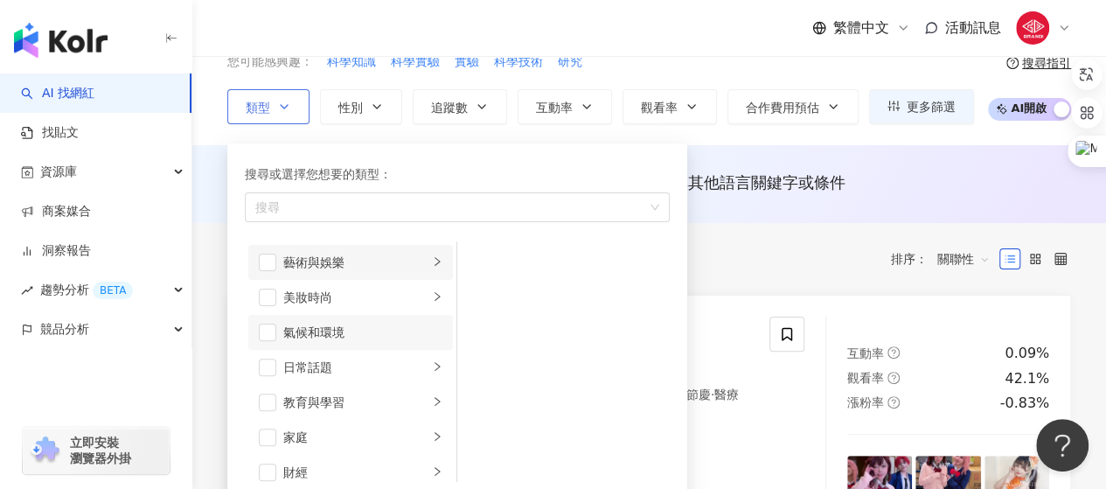
click at [414, 259] on div "藝術與娛樂" at bounding box center [355, 262] width 145 height 19
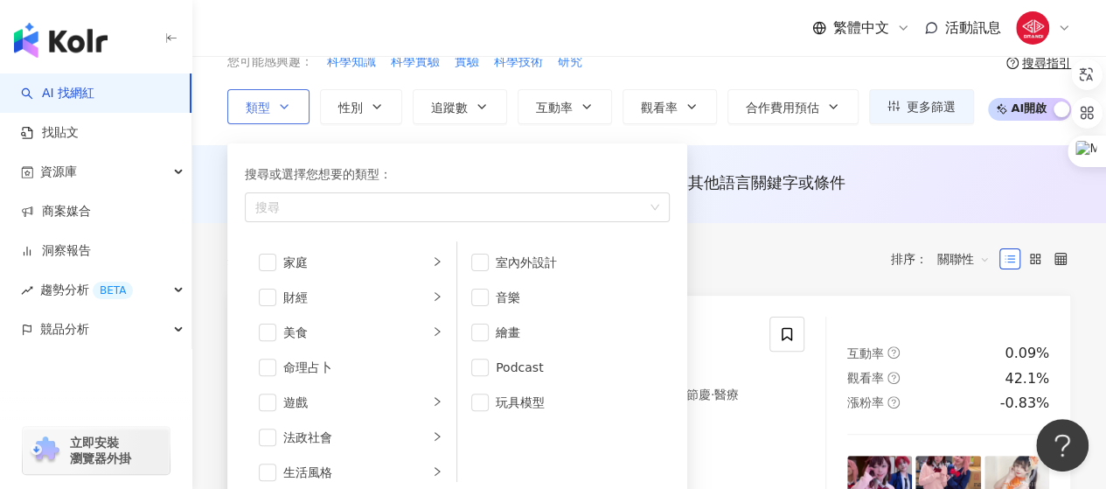
scroll to position [262, 0]
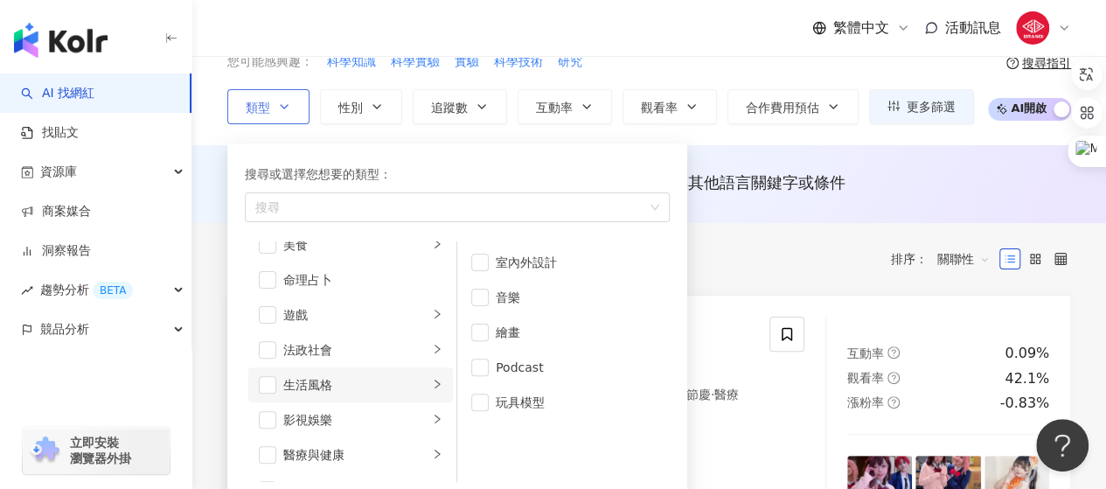
click at [345, 389] on div "生活風格" at bounding box center [355, 384] width 145 height 19
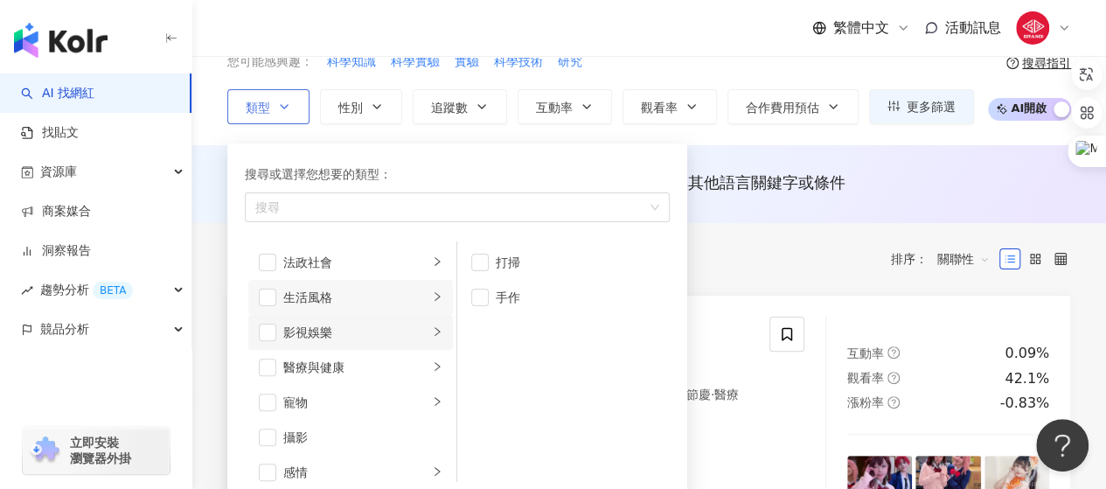
click at [367, 336] on div "影視娛樂" at bounding box center [355, 332] width 145 height 19
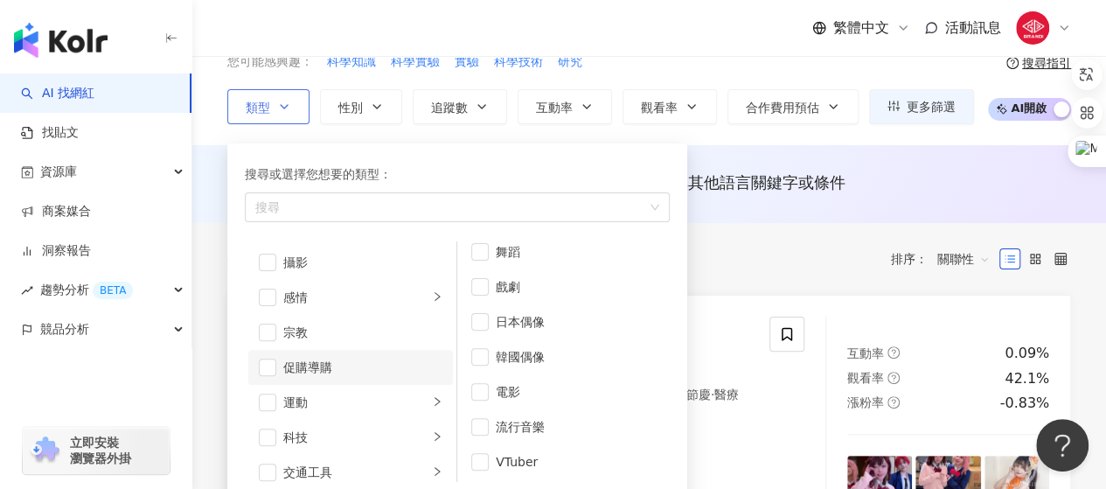
scroll to position [605, 0]
click at [385, 347] on div "科技" at bounding box center [355, 356] width 145 height 19
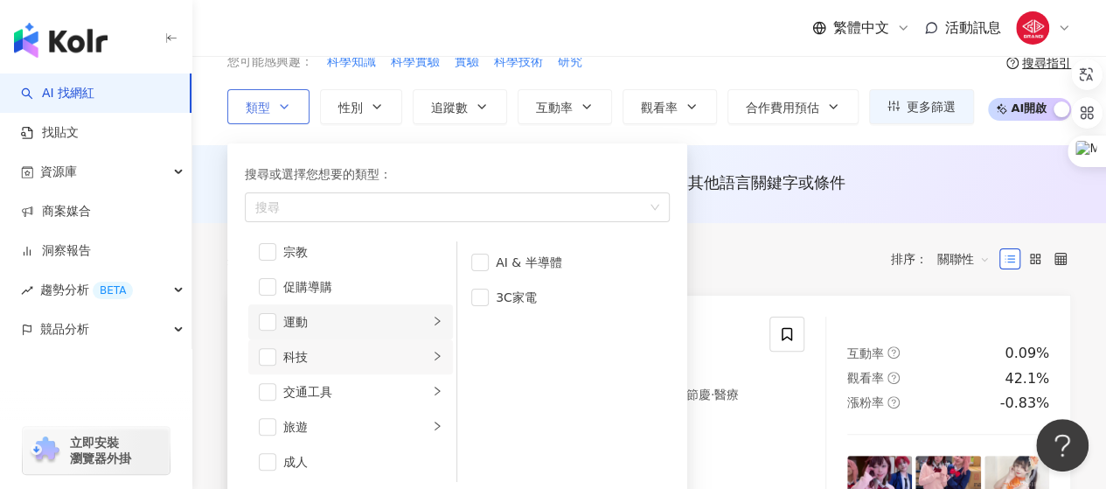
click at [393, 326] on div "運動" at bounding box center [355, 321] width 145 height 19
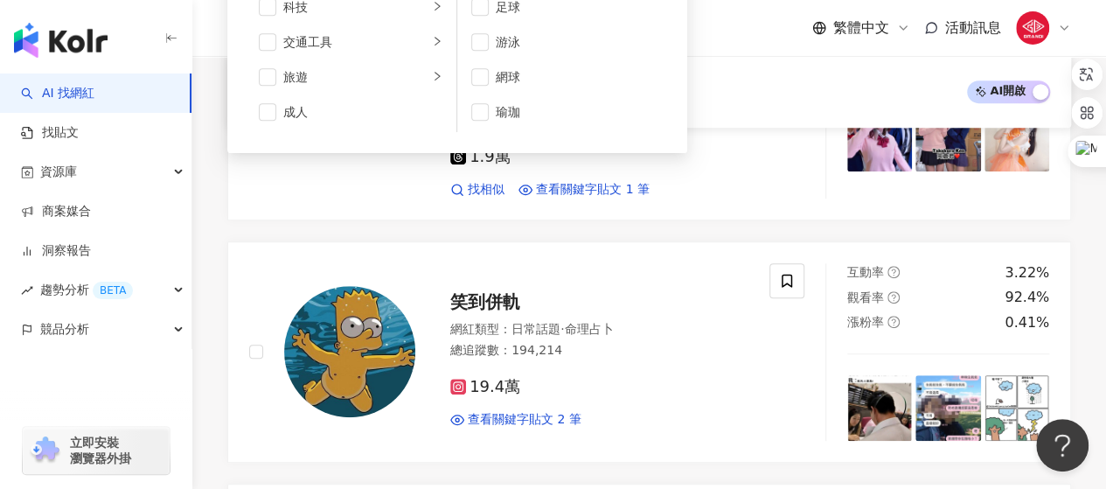
scroll to position [350, 0]
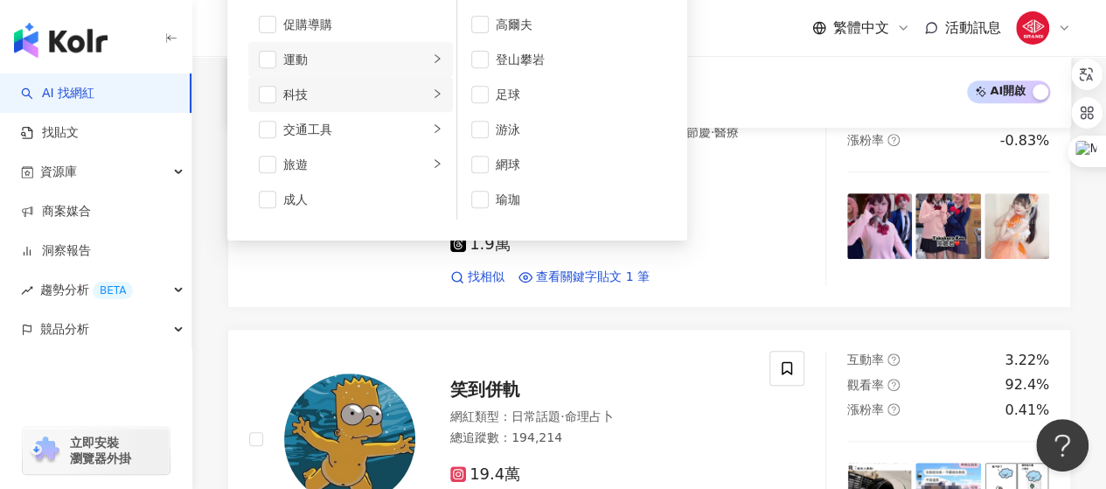
click at [330, 93] on div "科技" at bounding box center [355, 94] width 145 height 19
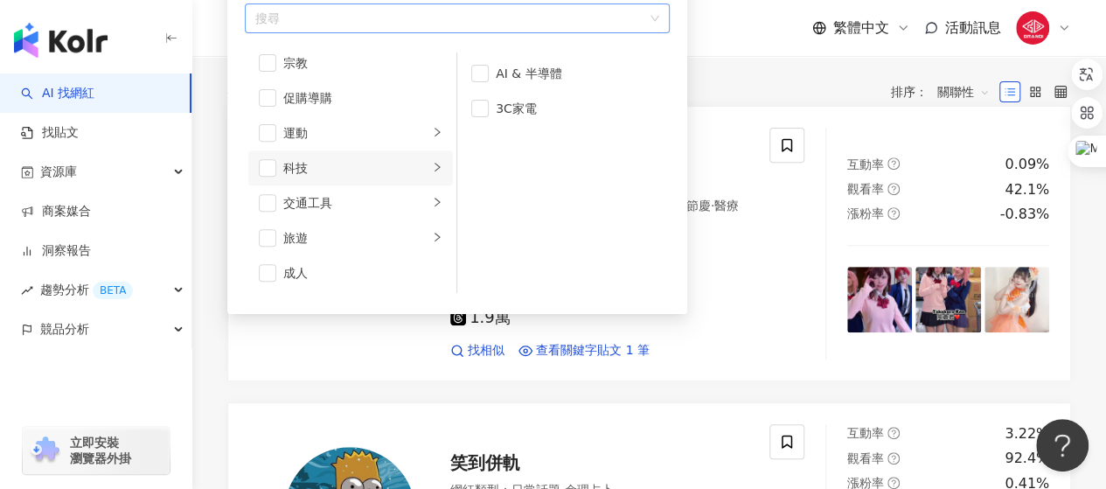
scroll to position [175, 0]
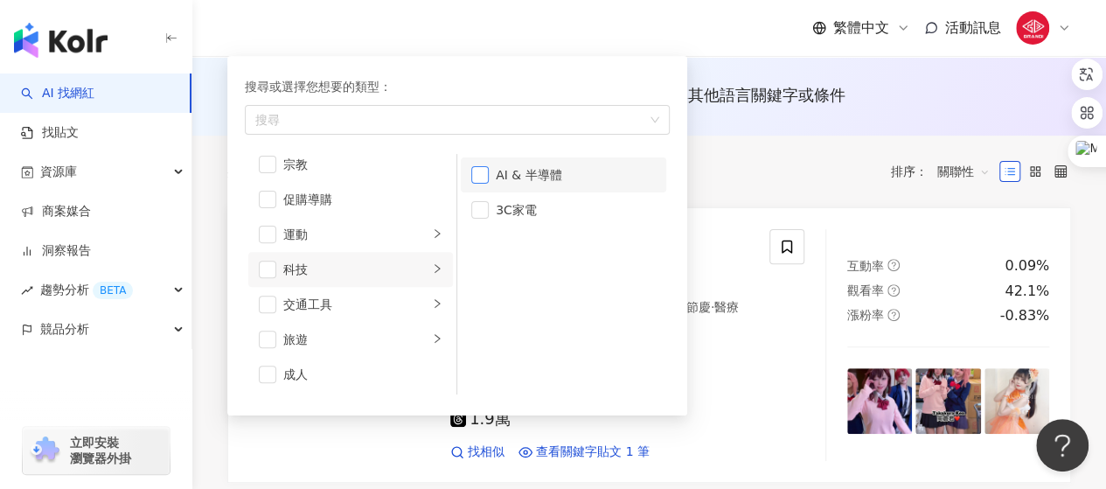
click at [483, 174] on span "button" at bounding box center [479, 174] width 17 height 17
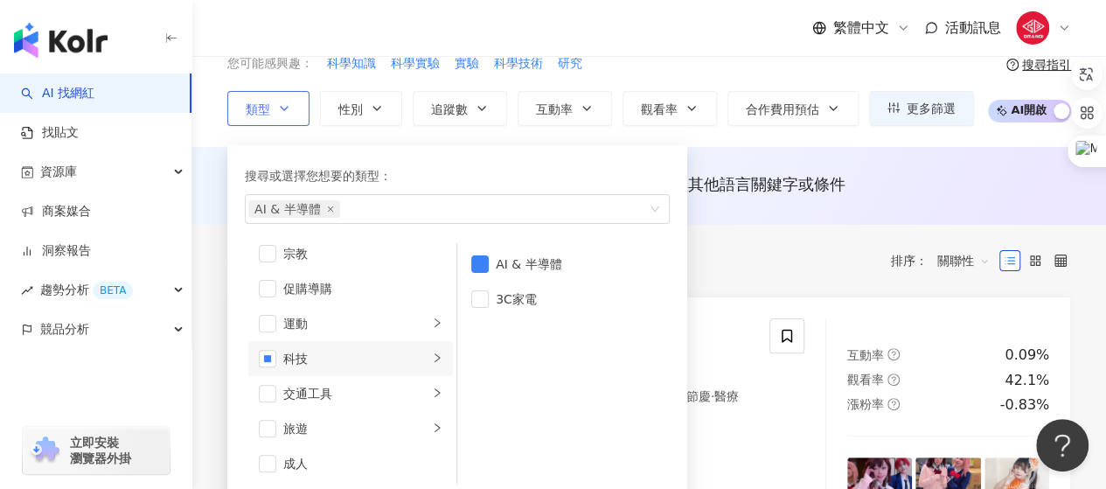
scroll to position [0, 0]
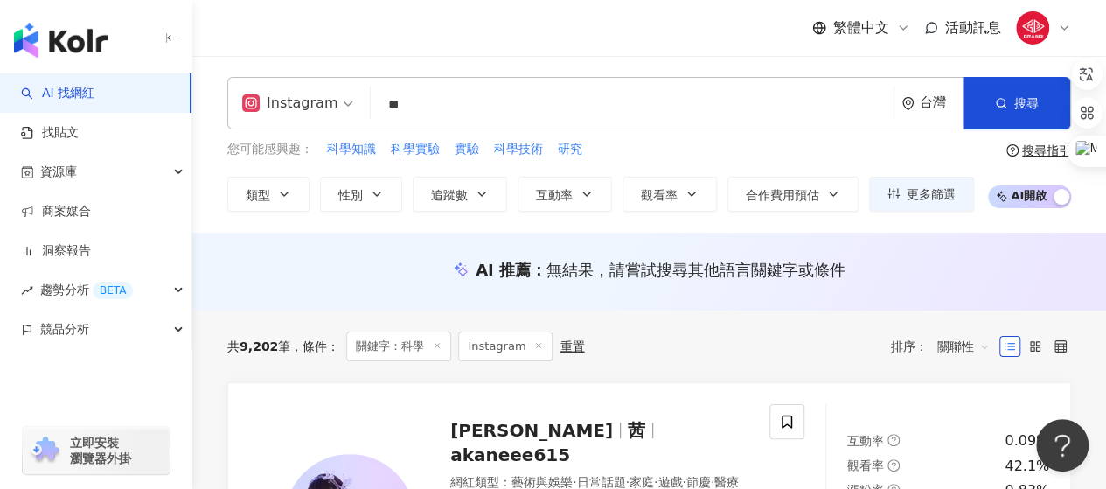
click at [747, 149] on div "您可能感興趣： 科學知識 科學實驗 實驗 科學技術 研究" at bounding box center [600, 149] width 747 height 19
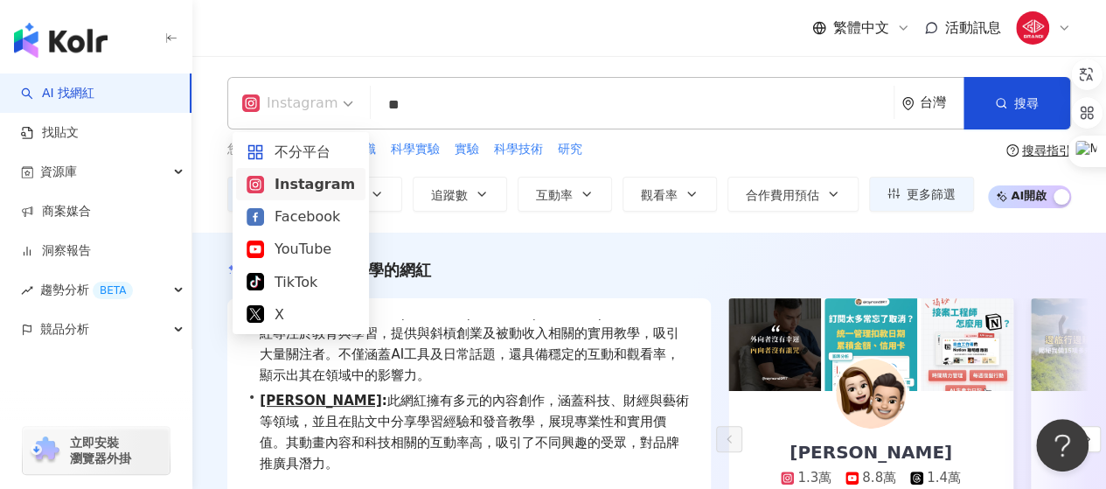
click at [327, 112] on div "Instagram" at bounding box center [289, 103] width 95 height 28
click at [736, 233] on div "AI 推薦 ： 教學科學的網紅 • [PERSON_NAME]: 此網紅專注於科技、AI與教育內容，透過實用的教學、AI工作流程分析，表達對學習與人工智能的見…" at bounding box center [649, 442] width 914 height 419
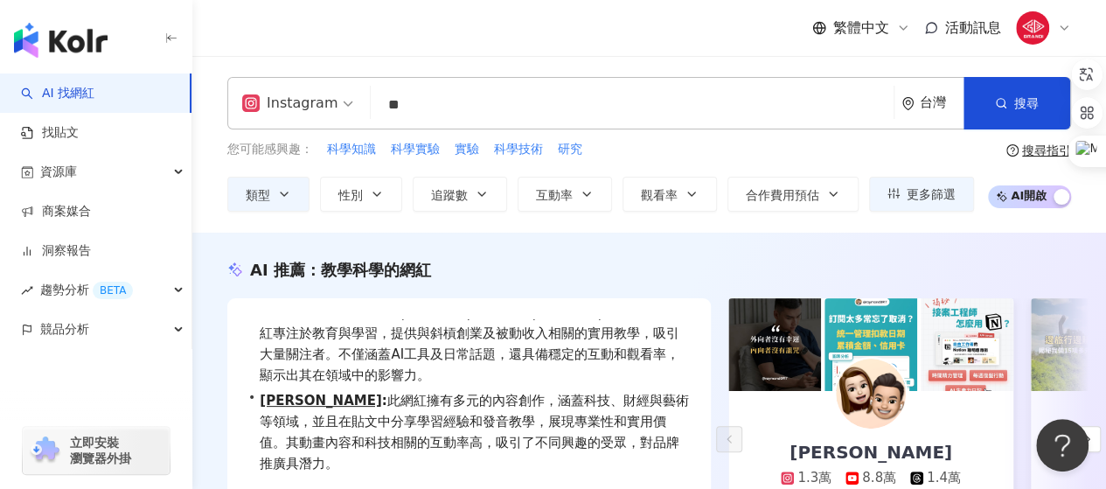
click at [500, 106] on input "**" at bounding box center [632, 104] width 509 height 33
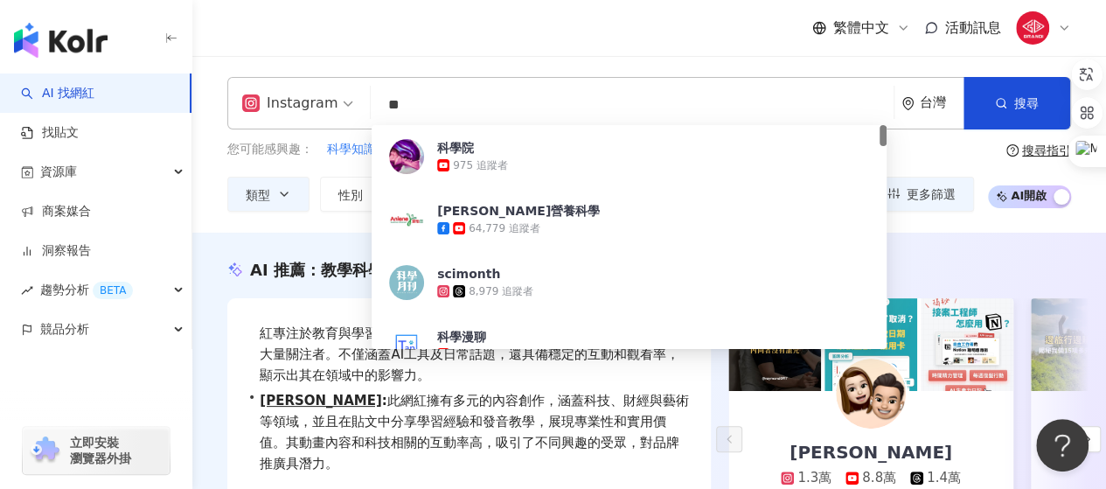
type input "*"
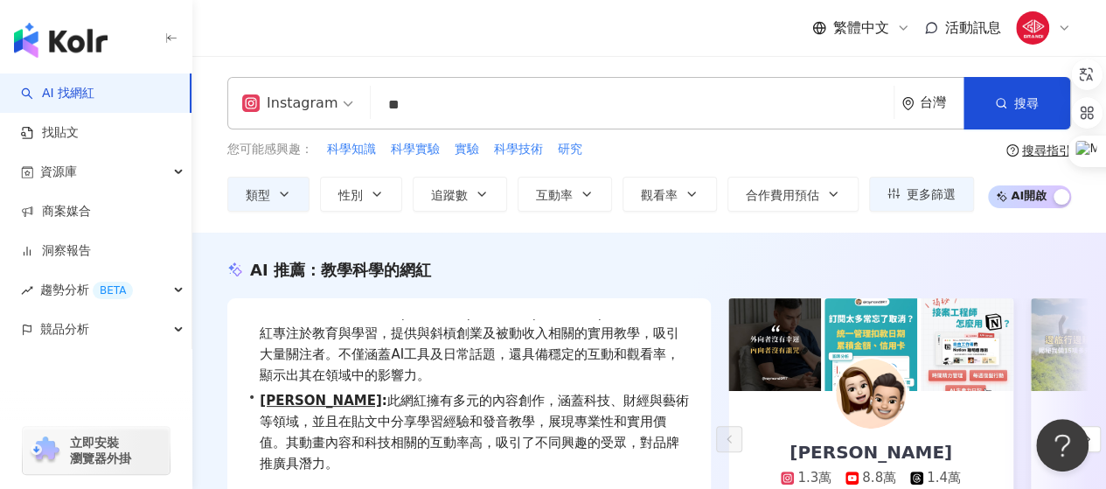
type input "**"
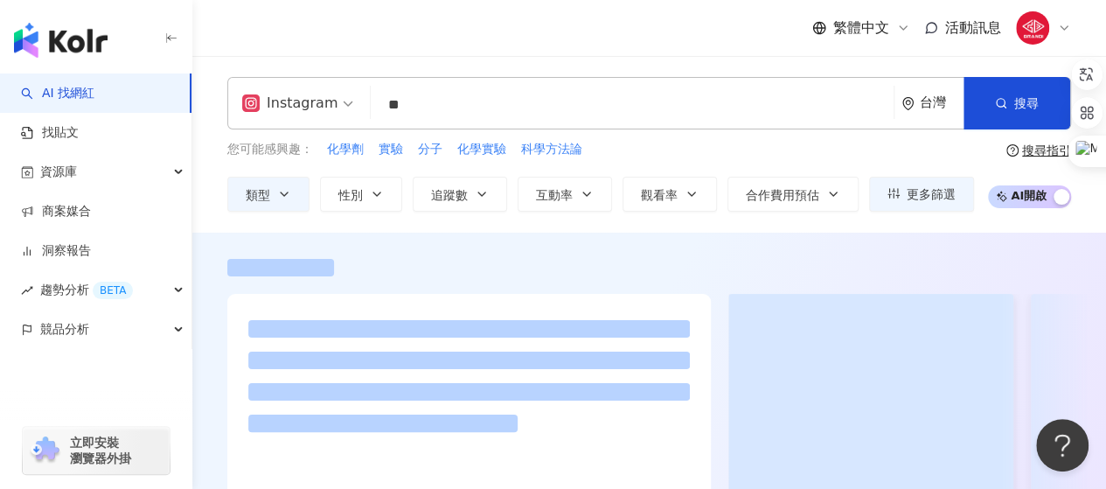
click at [243, 225] on div "Instagram ** 台灣 搜尋 808fde49-28fa-4480-9742-822eaa77993f 51e5eb79-00b0-4b23-91e7…" at bounding box center [649, 144] width 914 height 177
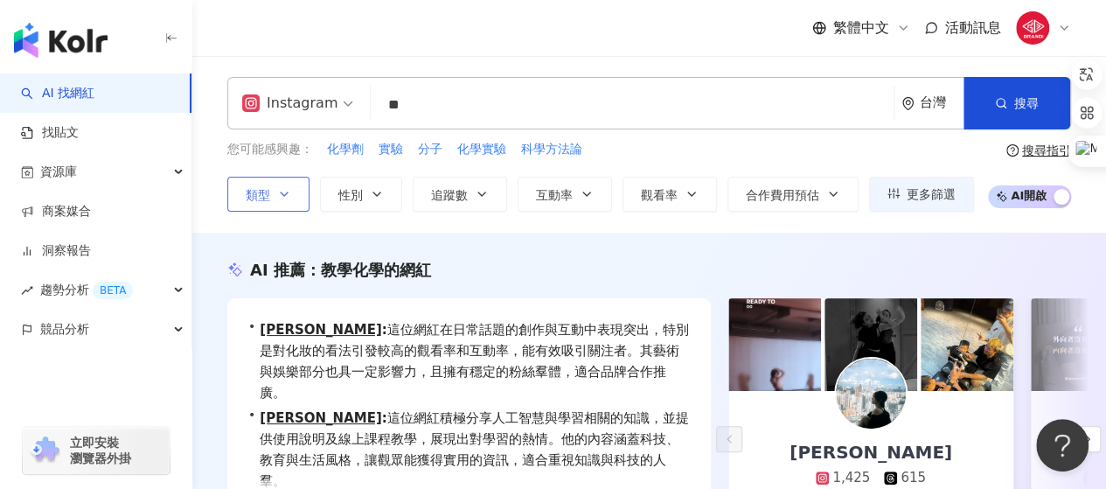
click at [281, 189] on icon "button" at bounding box center [284, 194] width 14 height 14
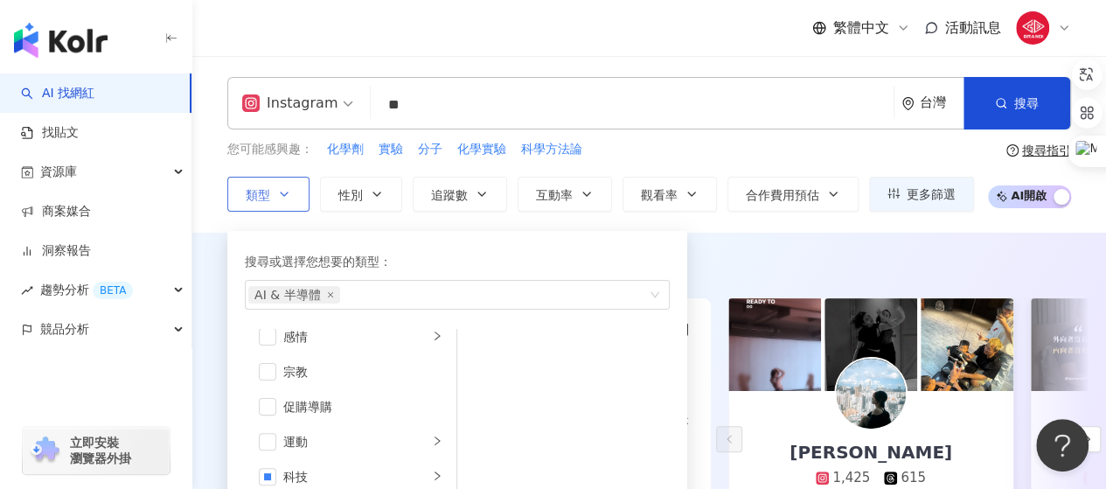
scroll to position [605, 0]
click at [269, 443] on span "button" at bounding box center [267, 444] width 17 height 17
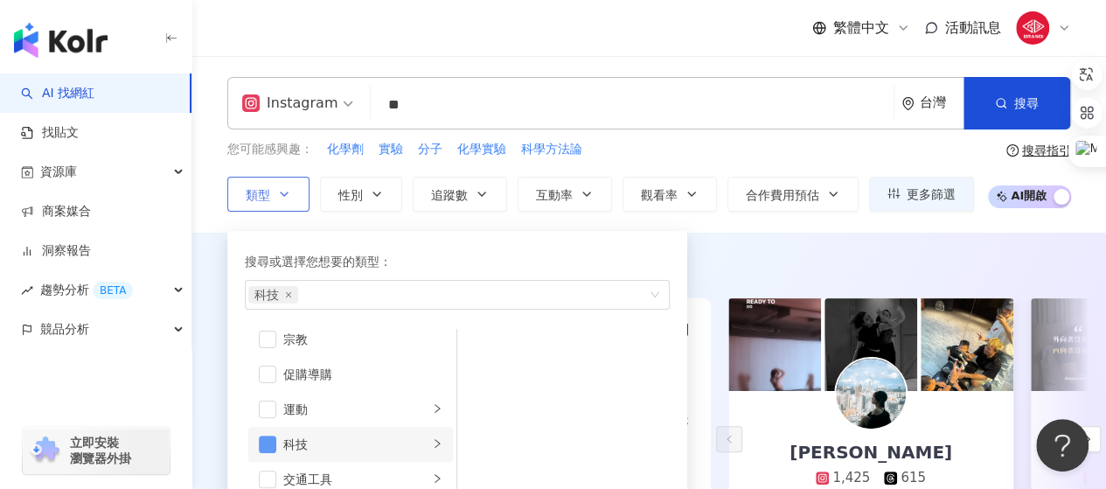
click at [264, 443] on span "button" at bounding box center [267, 444] width 17 height 17
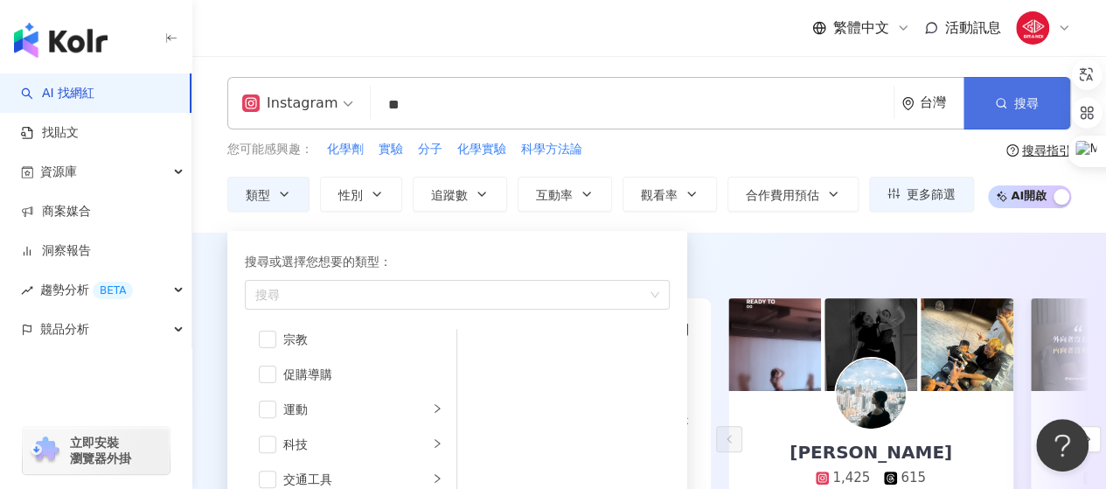
click at [1036, 88] on button "搜尋" at bounding box center [1017, 103] width 107 height 52
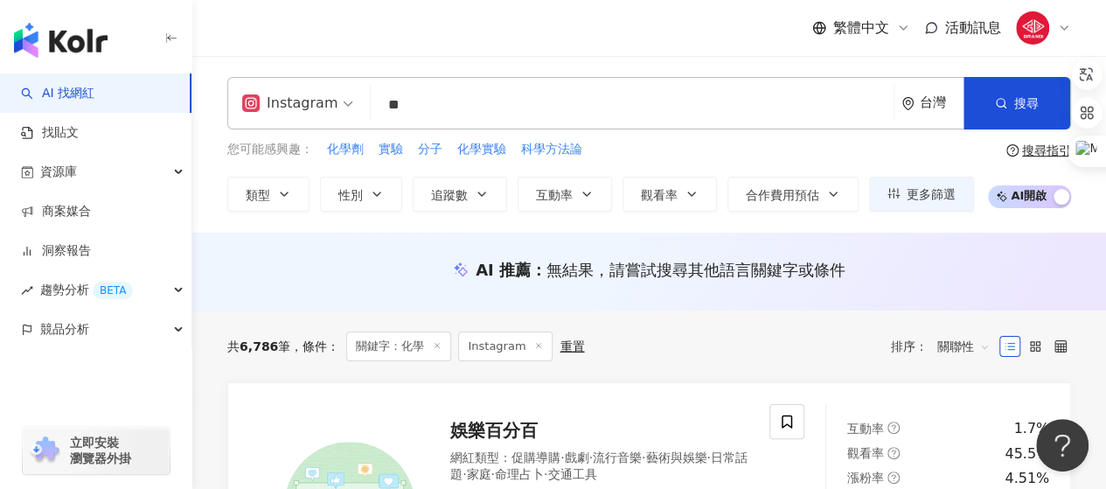
click at [682, 58] on div "Instagram ** 台灣 搜尋 808fde49-28fa-4480-9742-822eaa77993f 51e5eb79-00b0-4b23-91e7…" at bounding box center [649, 144] width 914 height 177
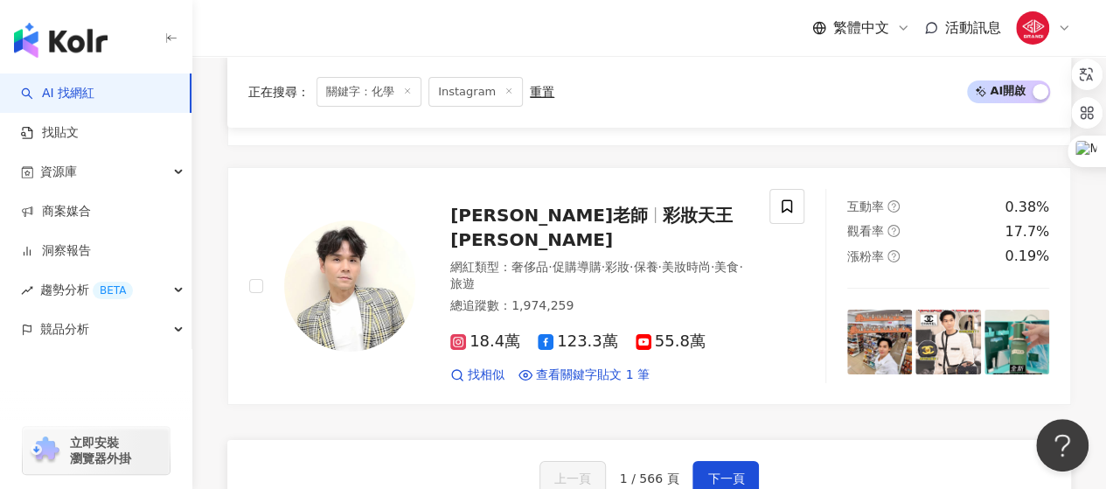
scroll to position [3149, 0]
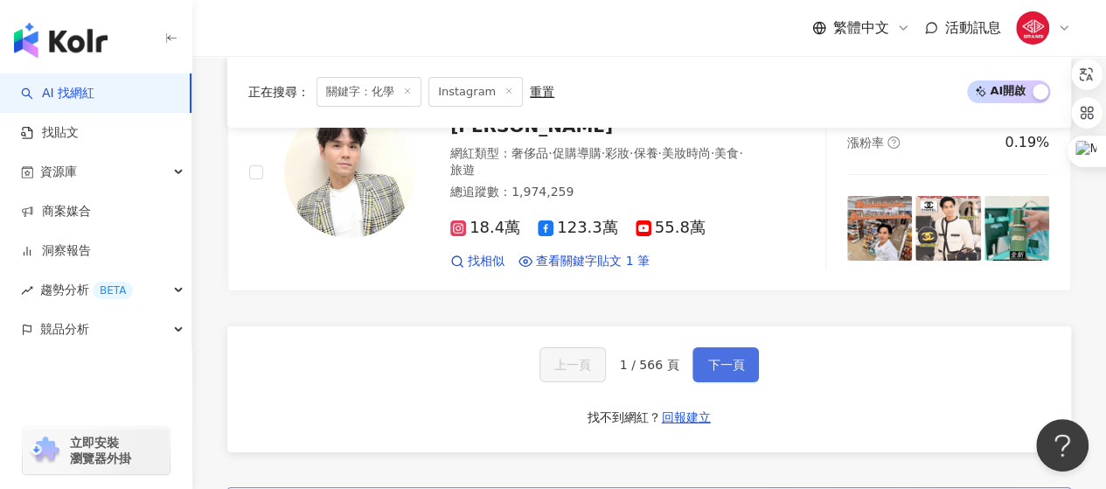
click at [718, 358] on span "下一頁" at bounding box center [726, 365] width 37 height 14
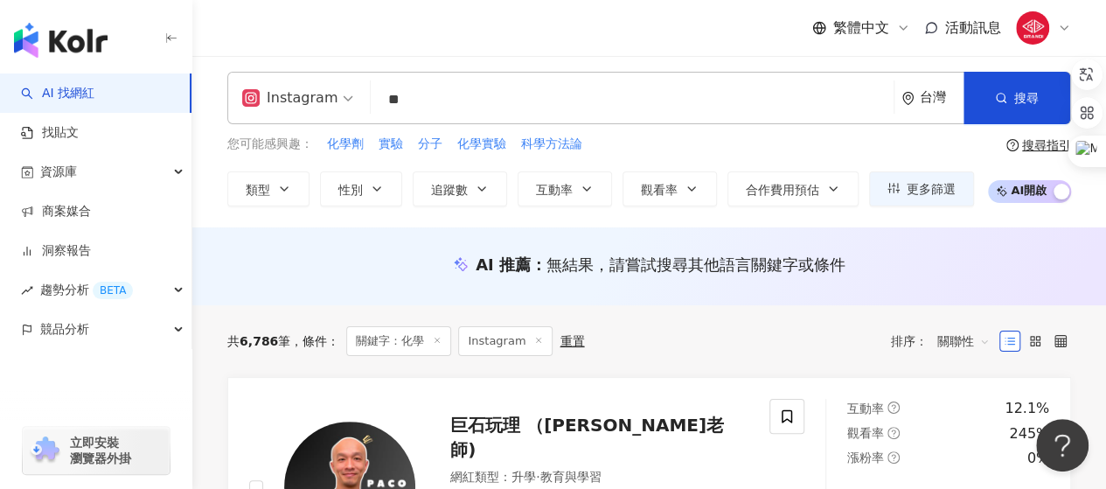
scroll to position [0, 0]
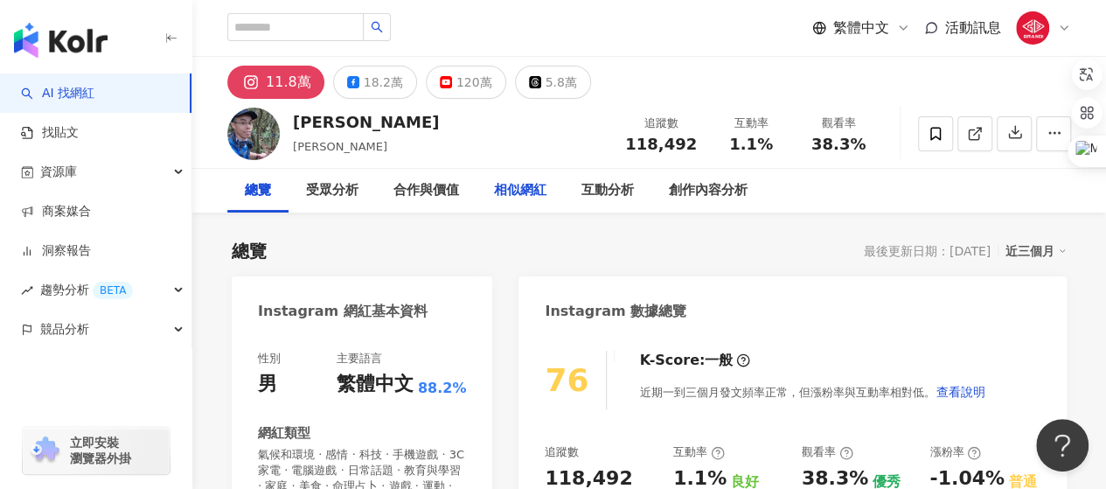
drag, startPoint x: 537, startPoint y: 192, endPoint x: 546, endPoint y: 192, distance: 8.8
click at [537, 192] on div "相似網紅" at bounding box center [520, 190] width 52 height 21
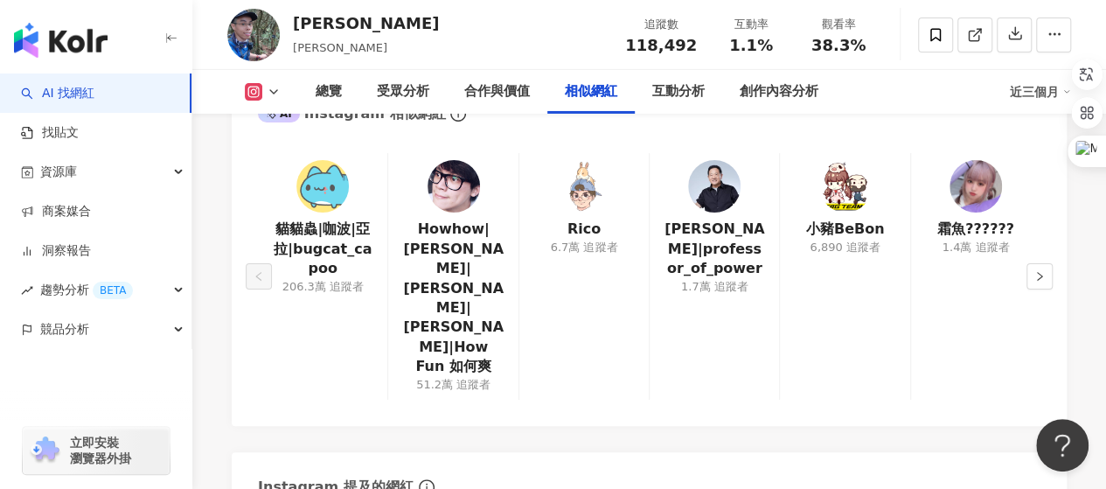
scroll to position [2988, 0]
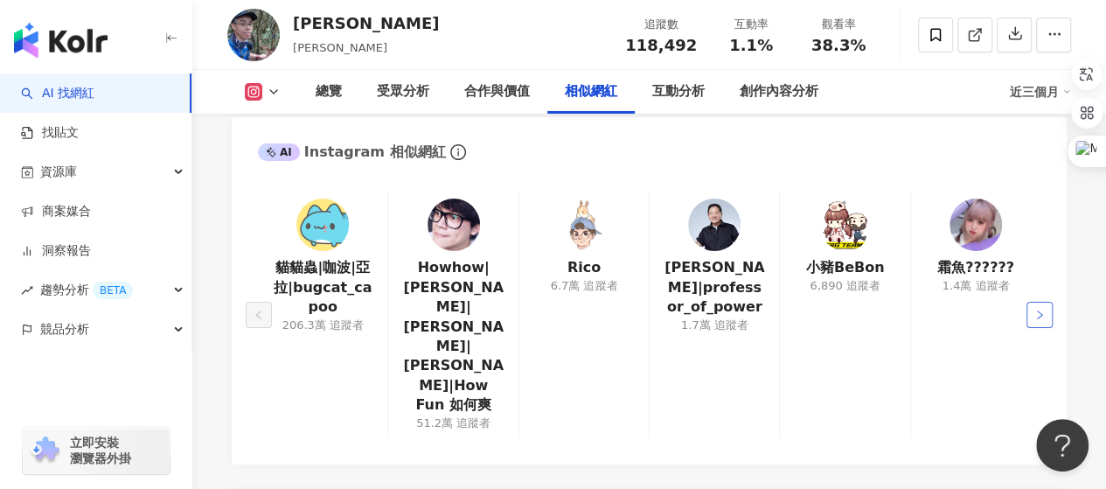
click at [1036, 310] on icon "right" at bounding box center [1040, 315] width 10 height 10
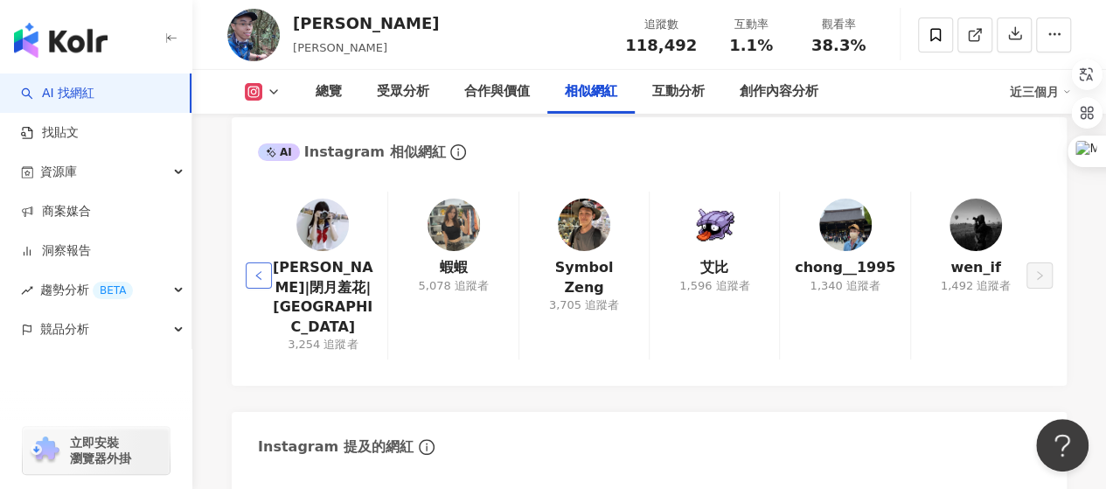
click at [262, 270] on icon "left" at bounding box center [259, 275] width 10 height 10
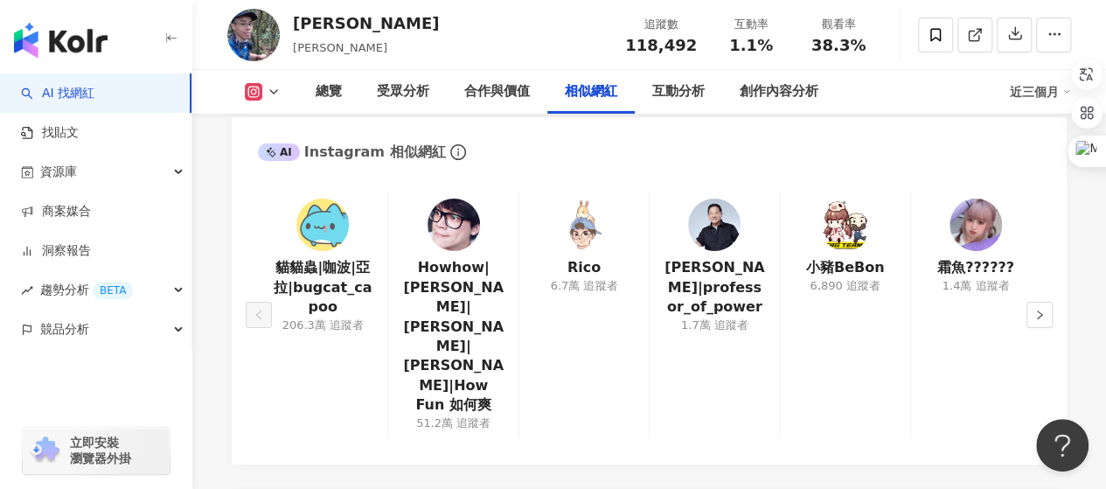
click at [583, 199] on img at bounding box center [584, 225] width 52 height 52
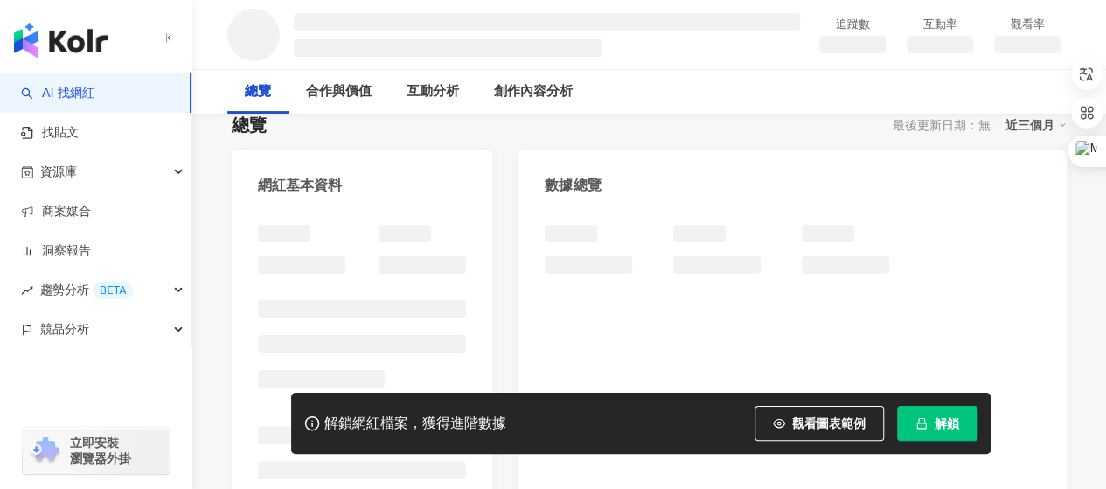
scroll to position [262, 0]
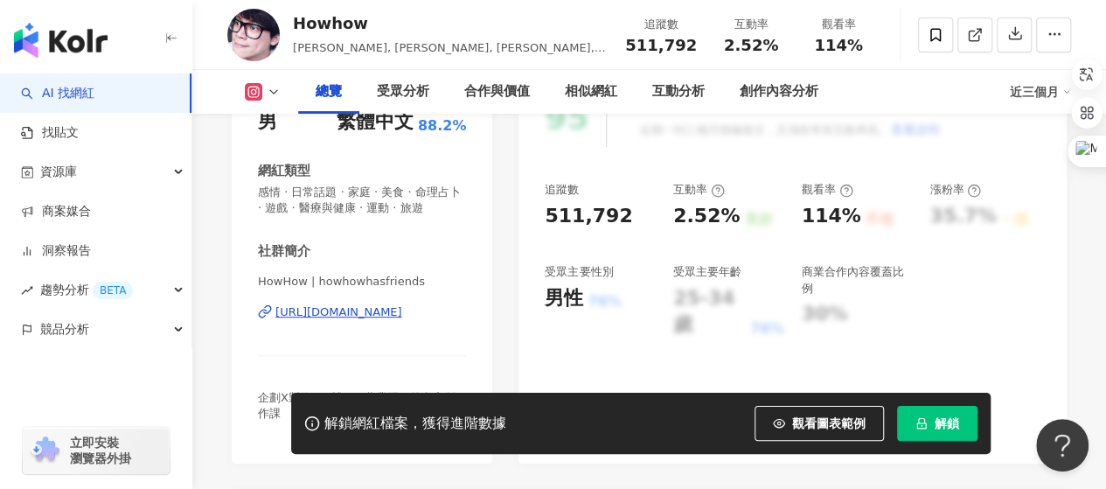
scroll to position [1487, 0]
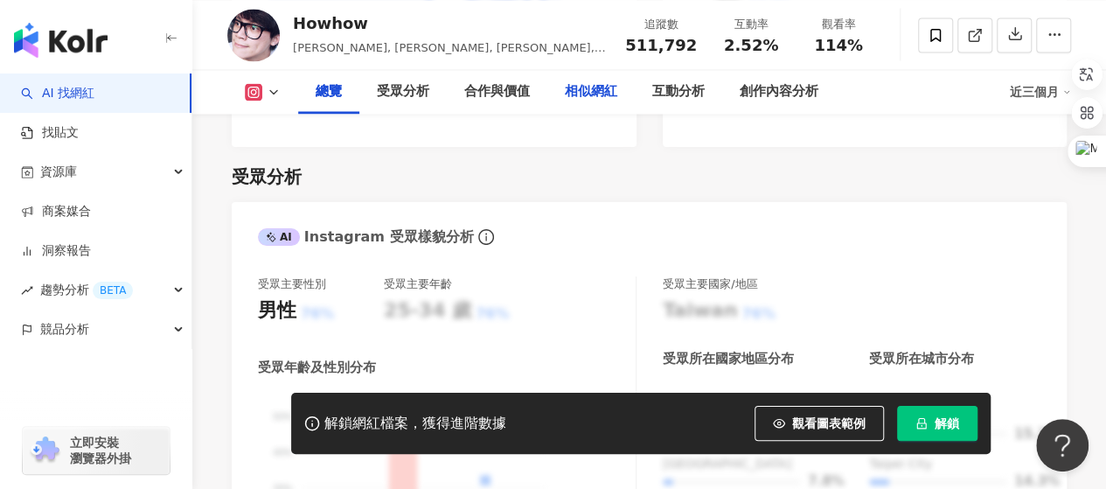
click at [598, 102] on div "相似網紅" at bounding box center [591, 92] width 87 height 44
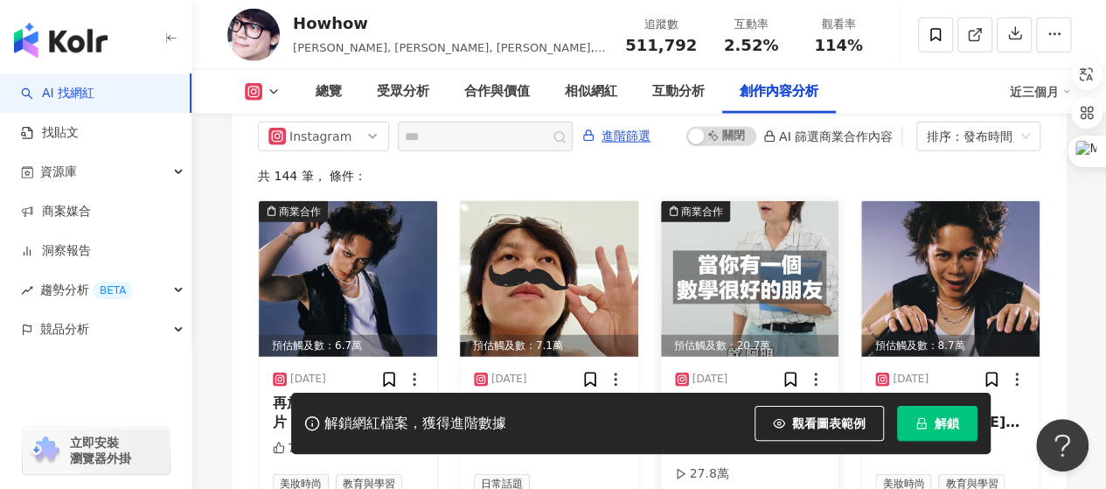
scroll to position [5486, 0]
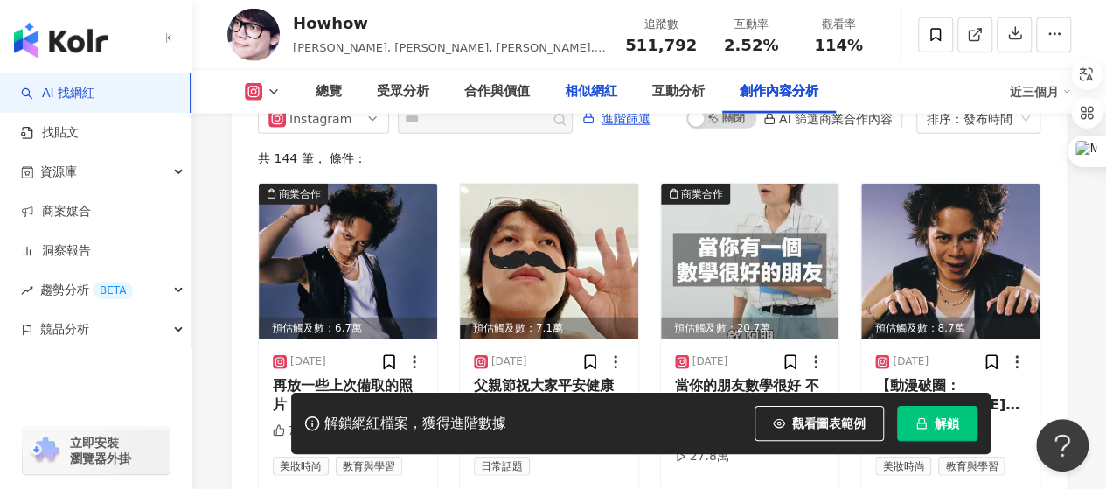
click at [591, 90] on div "相似網紅" at bounding box center [591, 91] width 52 height 21
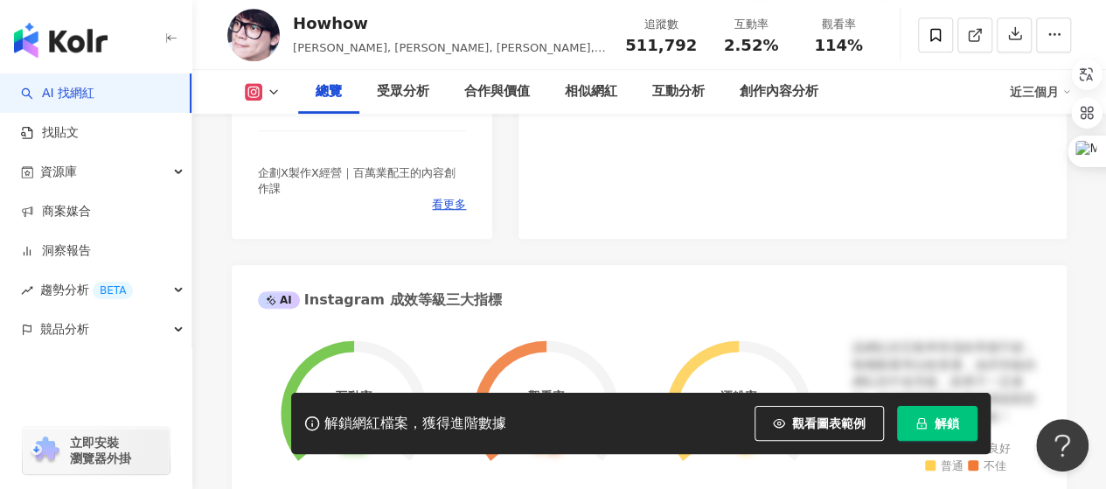
scroll to position [0, 0]
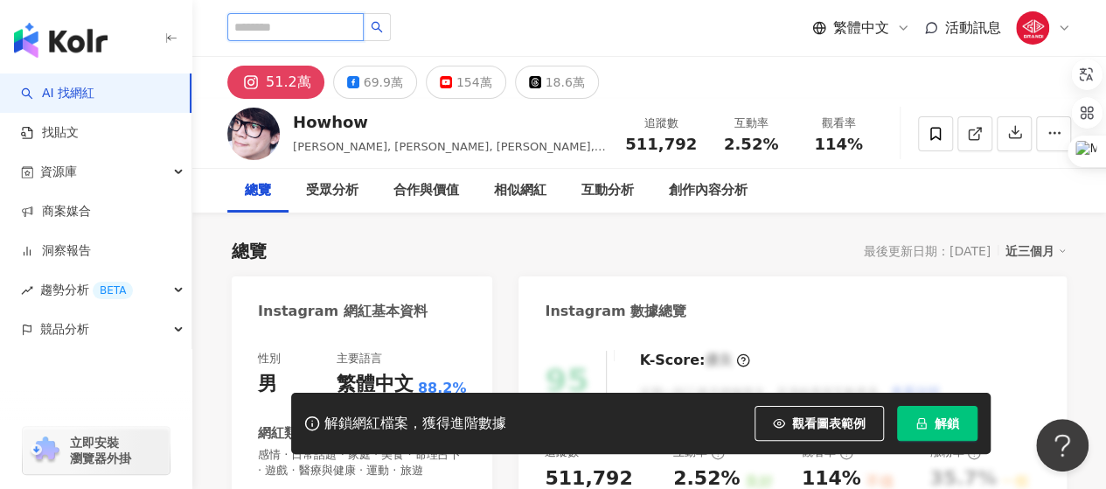
click at [256, 24] on input "search" at bounding box center [295, 27] width 136 height 28
type input "**"
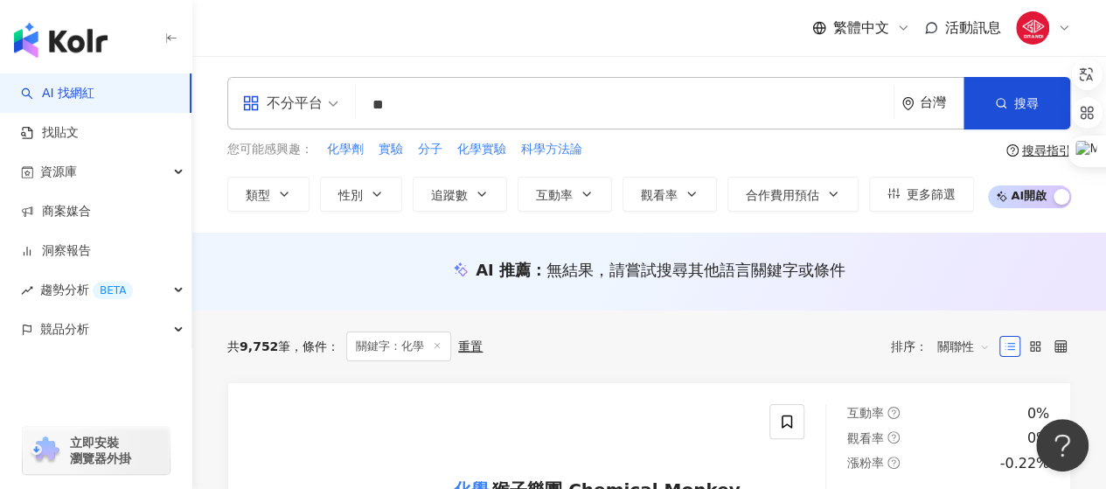
click at [215, 217] on div "不分平台 ** 台灣 搜尋 您可能感興趣： 化學劑 實驗 分子 化學實驗 科學方法論 類型 性別 追蹤數 互動率 觀看率 合作費用預估 更多篩選 搜尋指引 A…" at bounding box center [649, 144] width 914 height 177
click at [335, 98] on span "不分平台" at bounding box center [290, 103] width 96 height 28
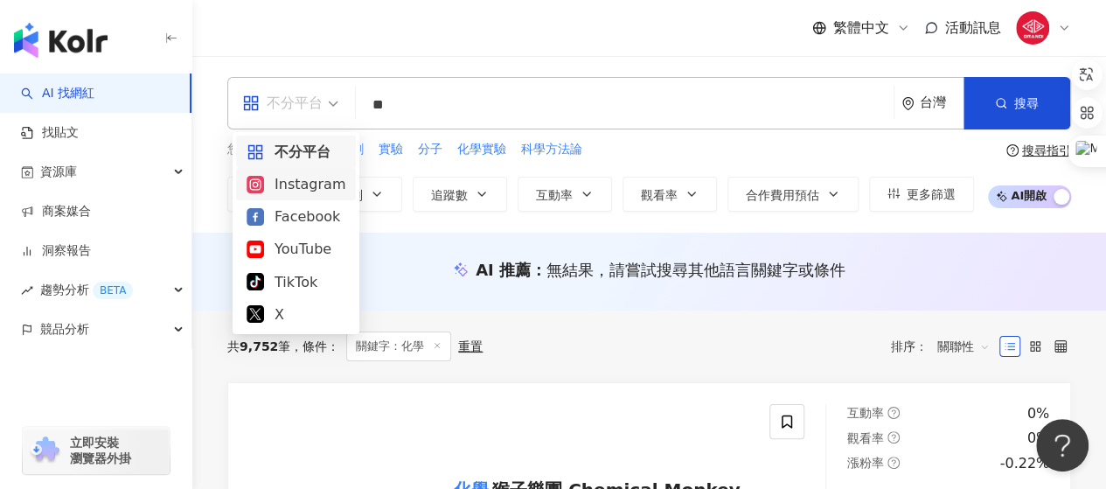
click at [291, 181] on div "Instagram" at bounding box center [296, 184] width 99 height 22
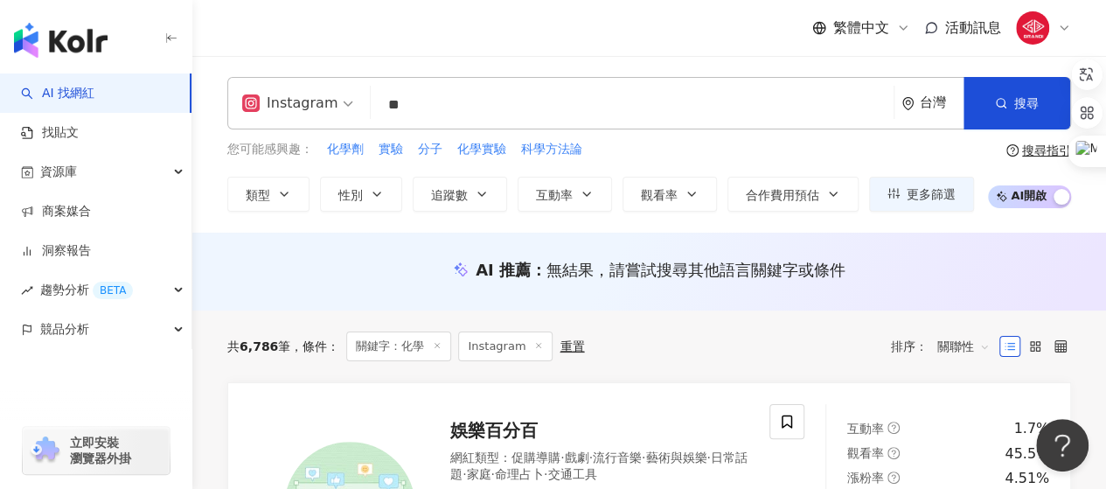
click at [840, 152] on div "您可能感興趣： 化學劑 實驗 分子 化學實驗 科學方法論" at bounding box center [600, 149] width 747 height 19
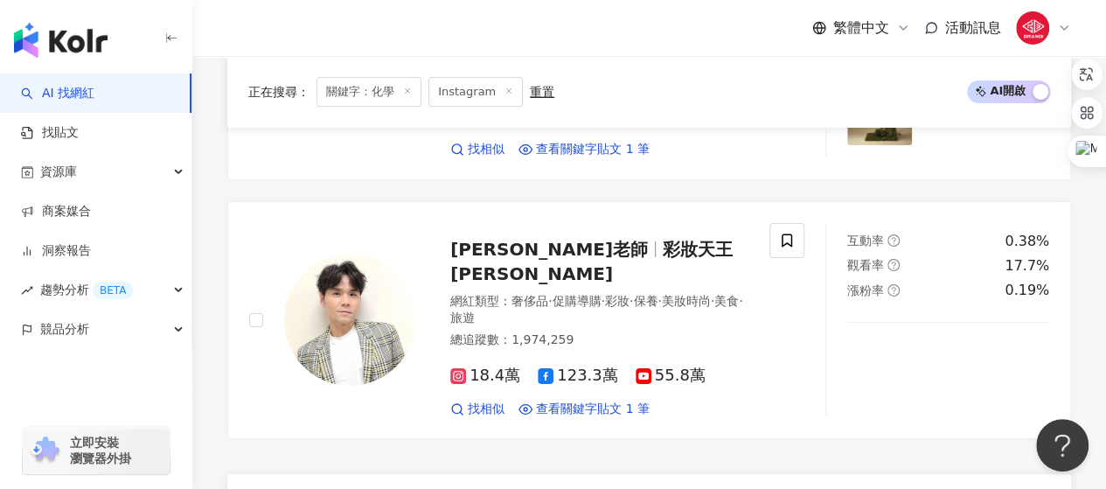
scroll to position [2974, 0]
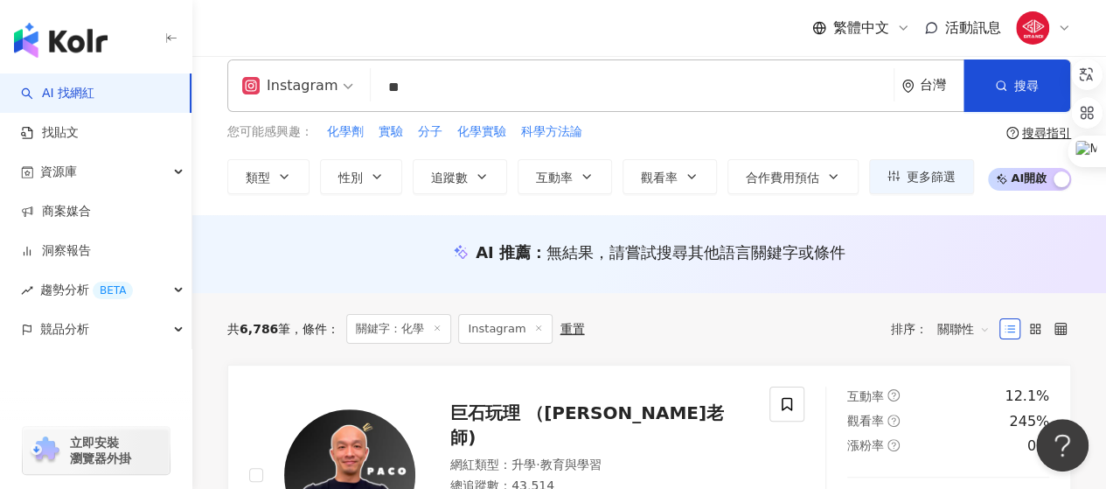
scroll to position [0, 0]
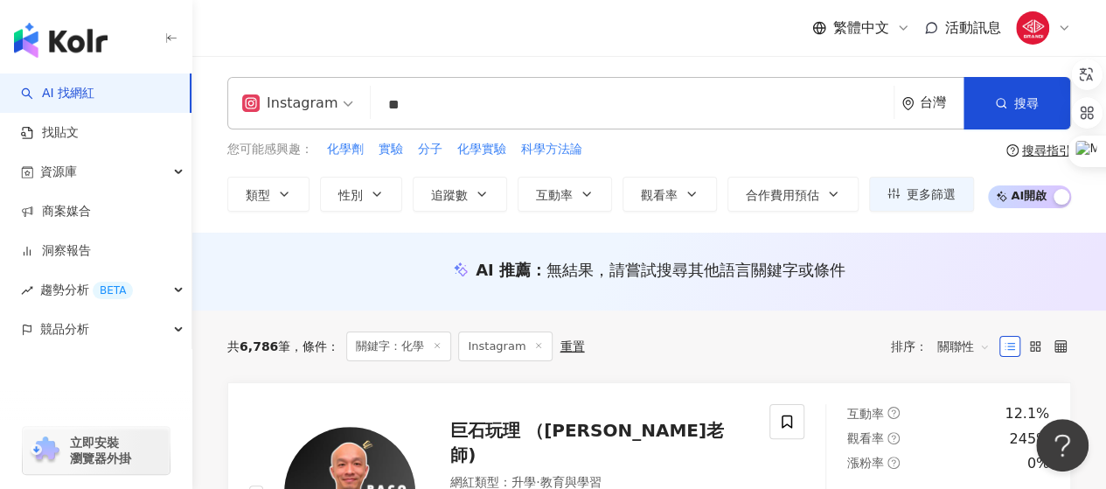
click at [419, 104] on input "**" at bounding box center [632, 104] width 509 height 33
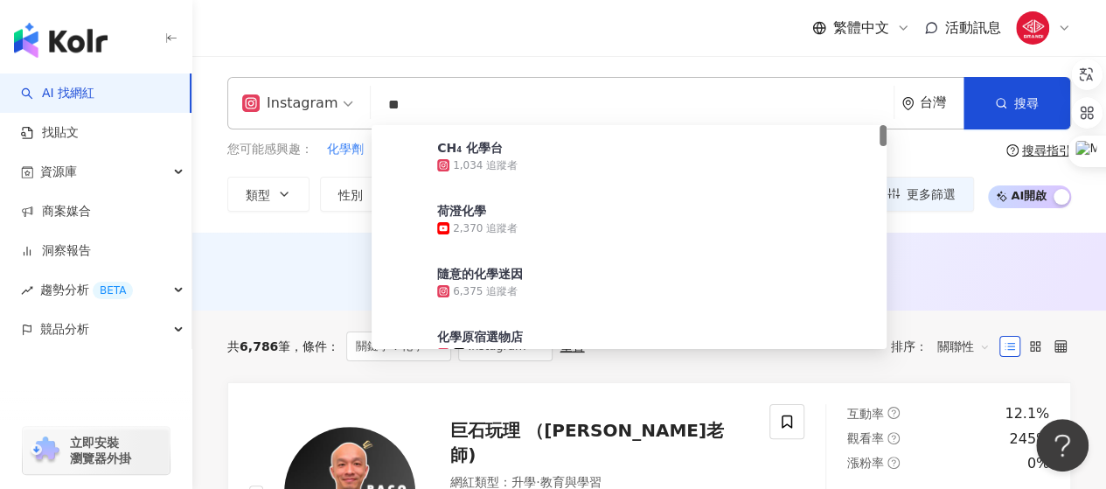
type input "*"
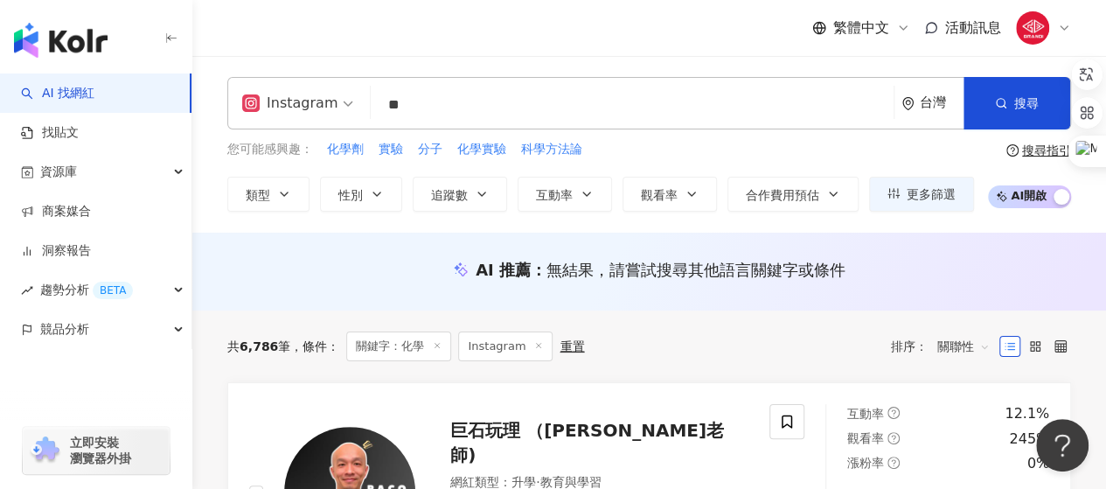
type input "**"
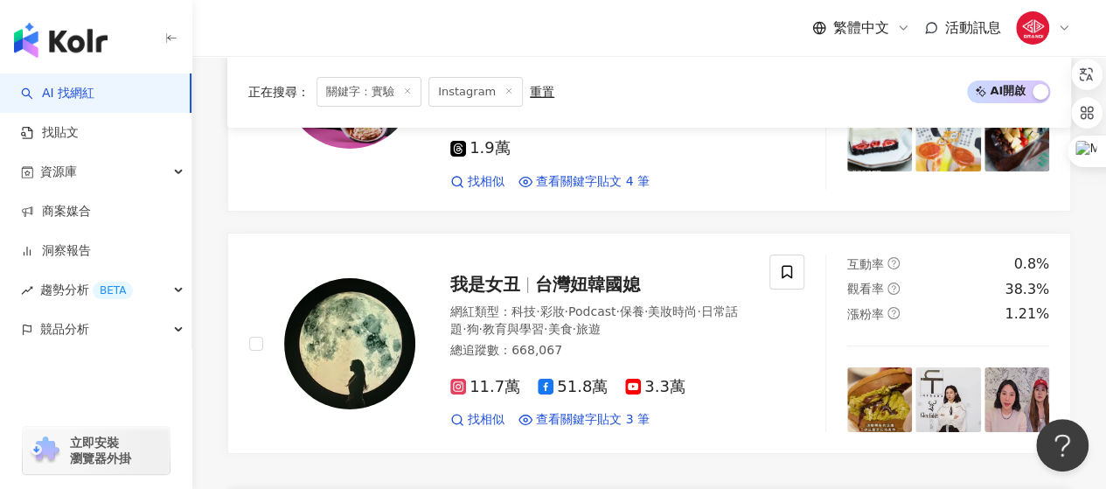
scroll to position [3149, 0]
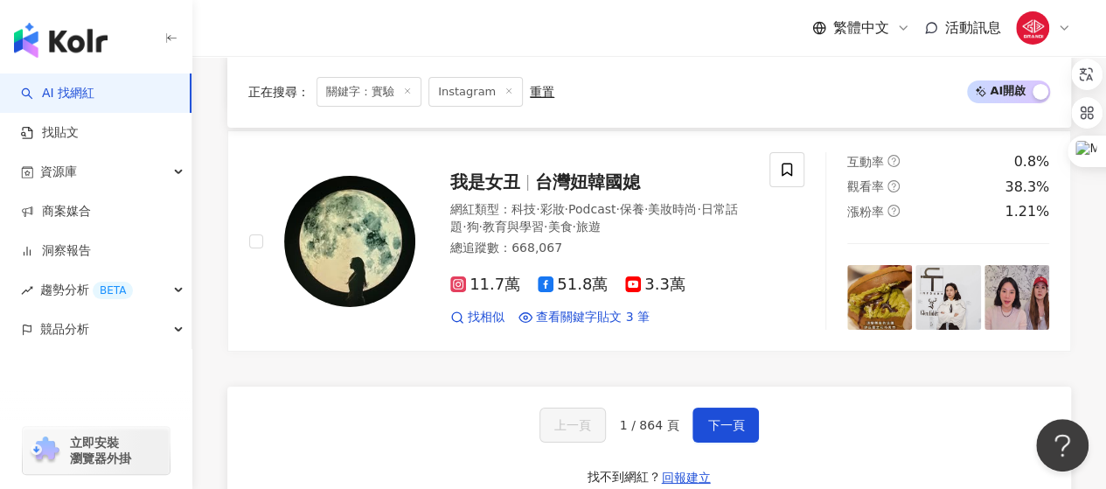
click at [731, 419] on div "上一頁 1 / 864 頁 下一頁 找不到網紅？ 回報建立" at bounding box center [649, 450] width 844 height 126
click at [731, 418] on span "下一頁" at bounding box center [726, 425] width 37 height 14
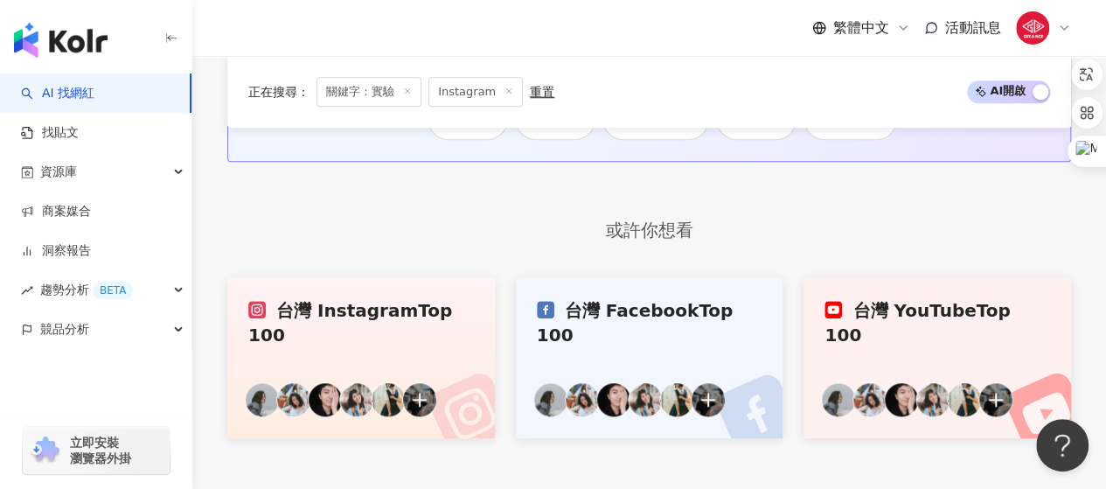
scroll to position [3988, 0]
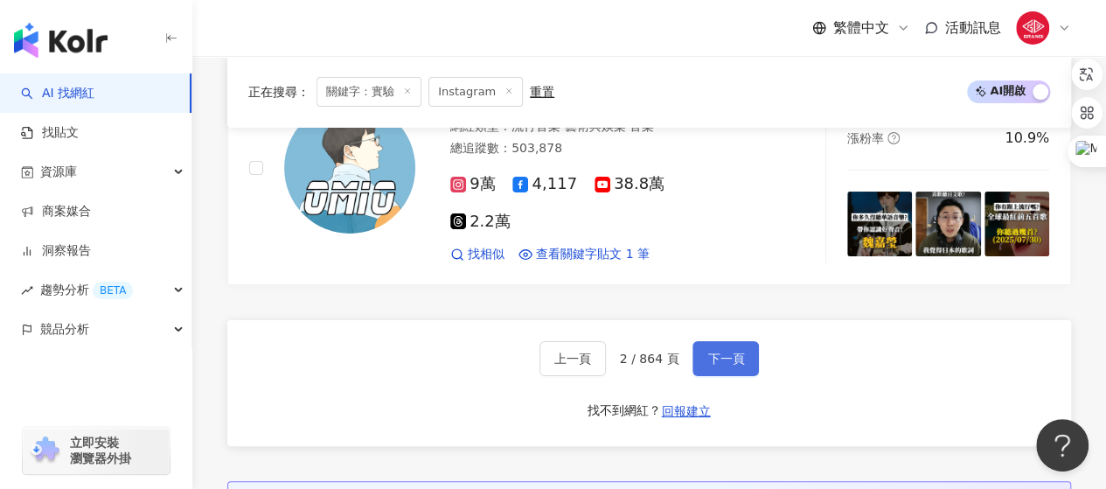
click at [697, 341] on button "下一頁" at bounding box center [726, 358] width 66 height 35
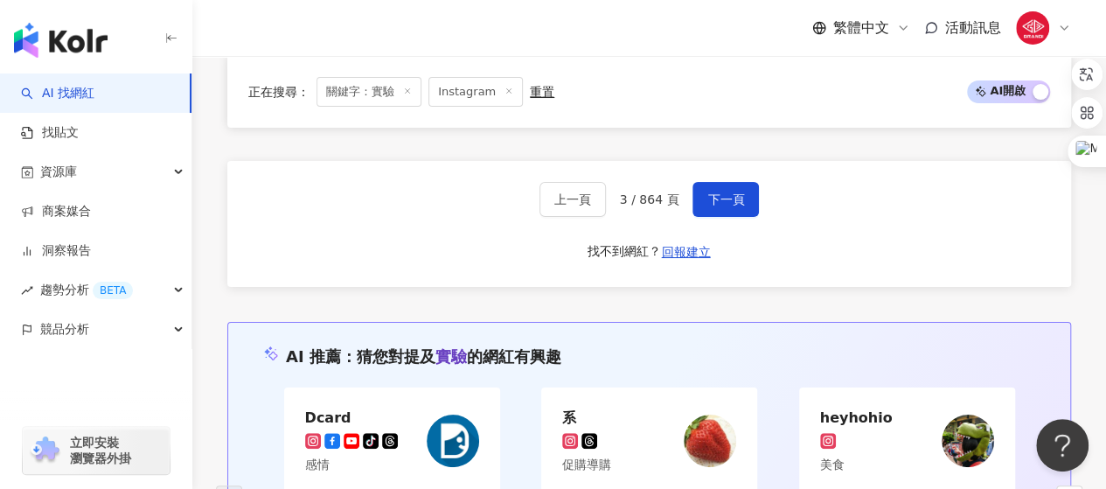
scroll to position [3149, 0]
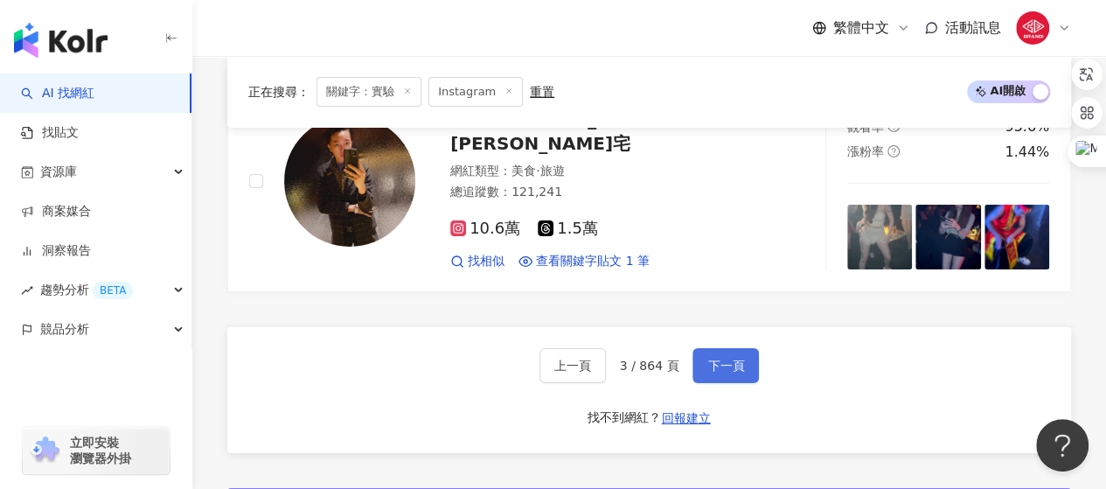
click at [728, 359] on span "下一頁" at bounding box center [726, 366] width 37 height 14
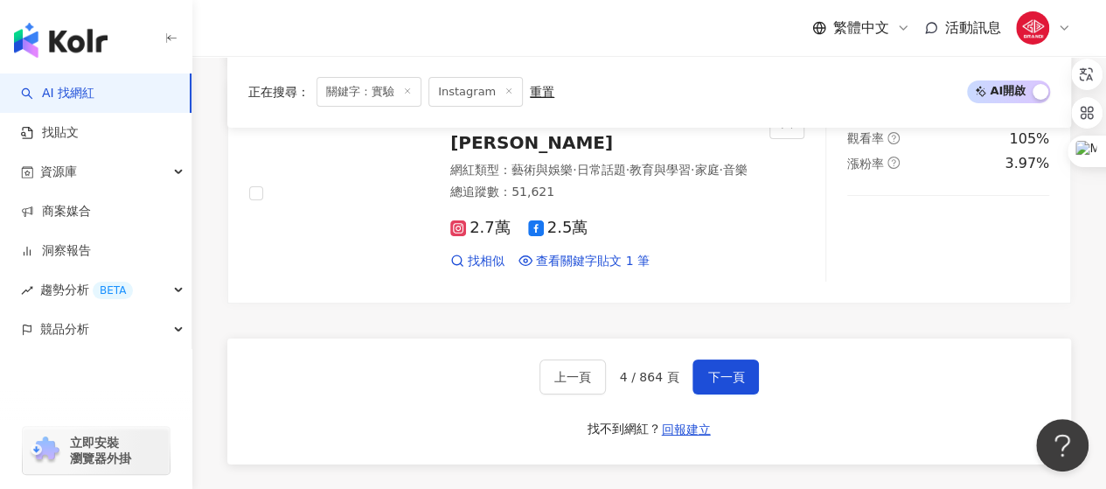
scroll to position [3319, 0]
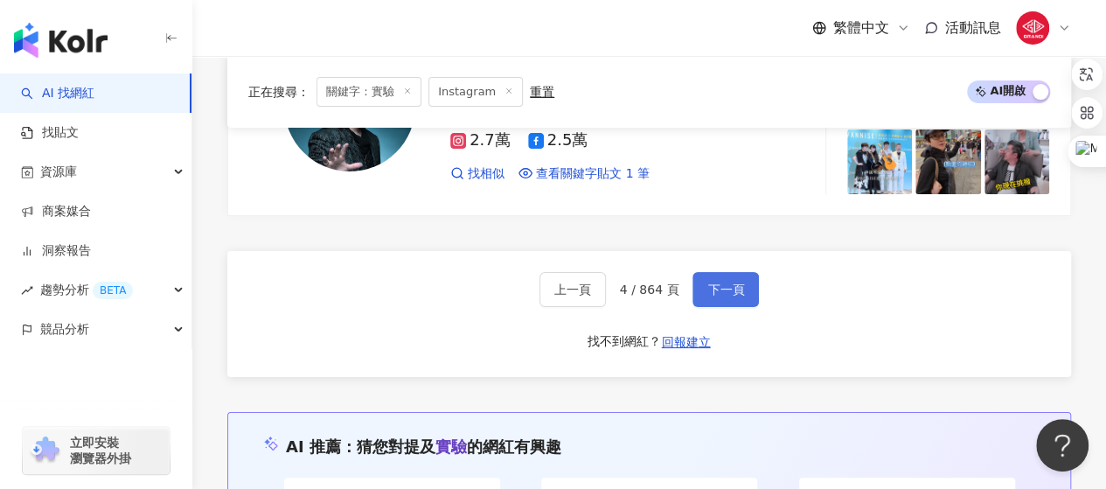
click at [716, 283] on span "下一頁" at bounding box center [726, 290] width 37 height 14
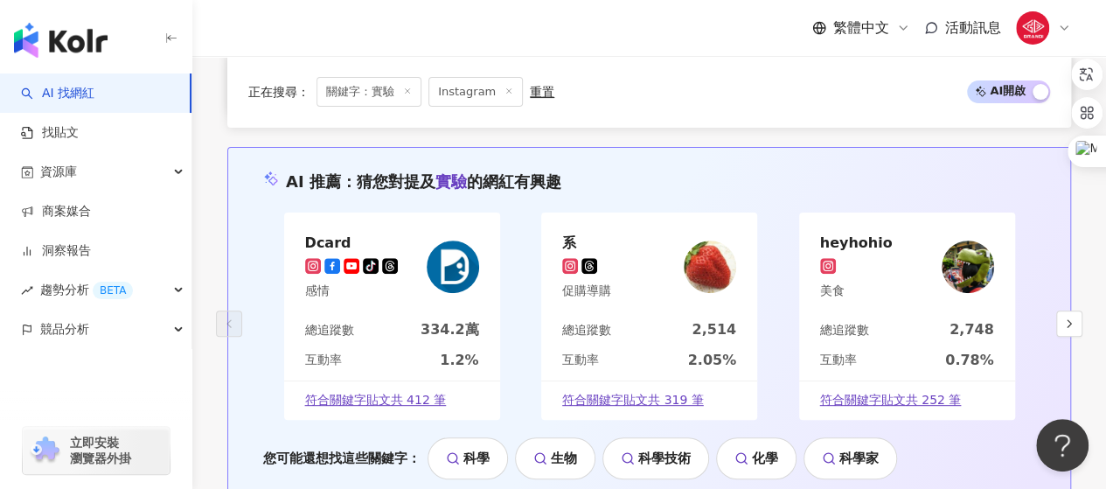
scroll to position [3152, 0]
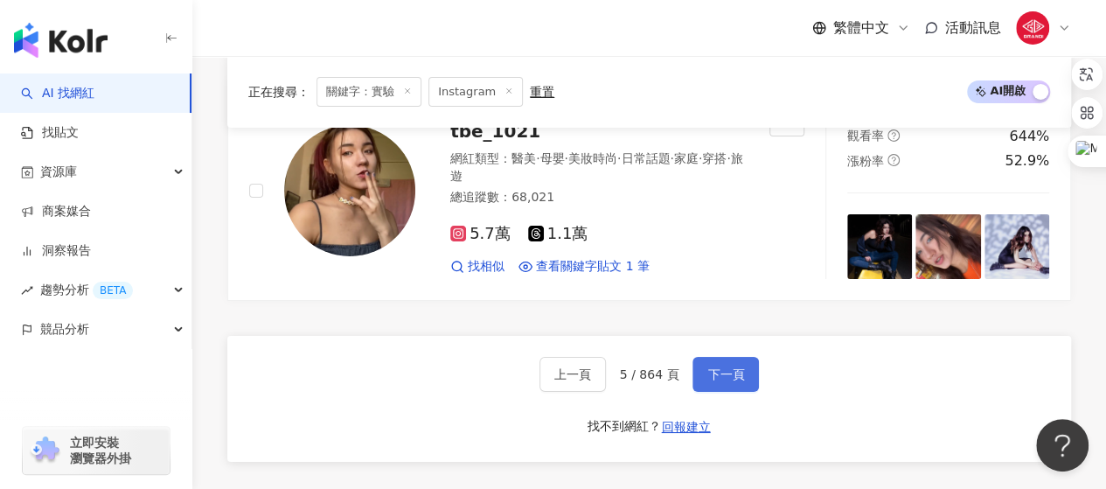
click at [728, 357] on button "下一頁" at bounding box center [726, 374] width 66 height 35
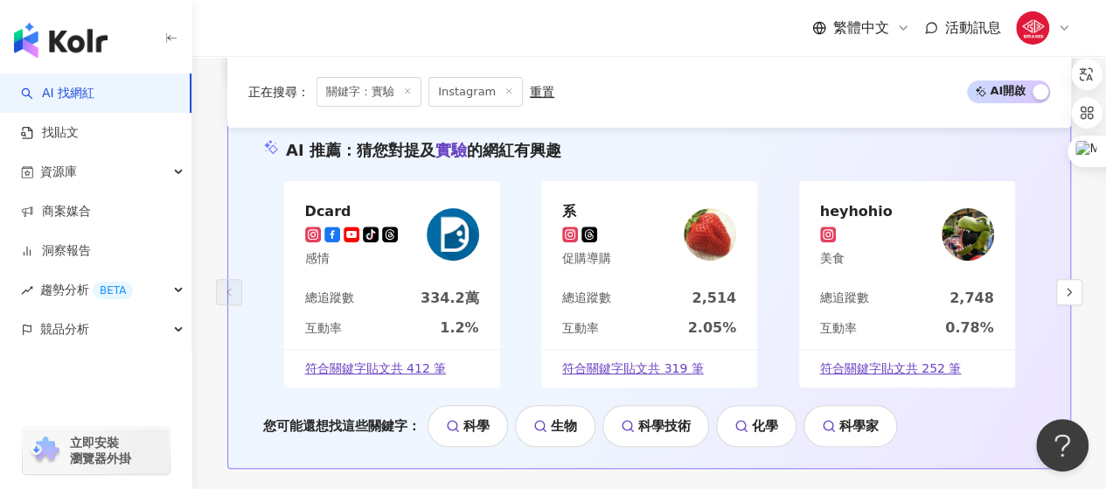
scroll to position [3554, 0]
